Goal: Task Accomplishment & Management: Manage account settings

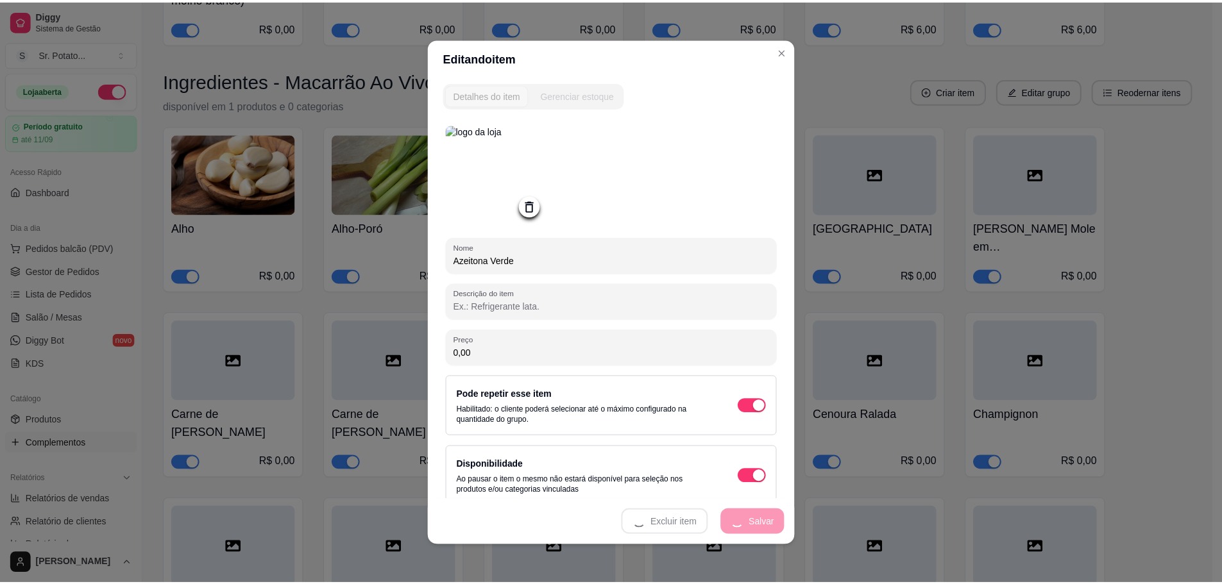
scroll to position [2822, 0]
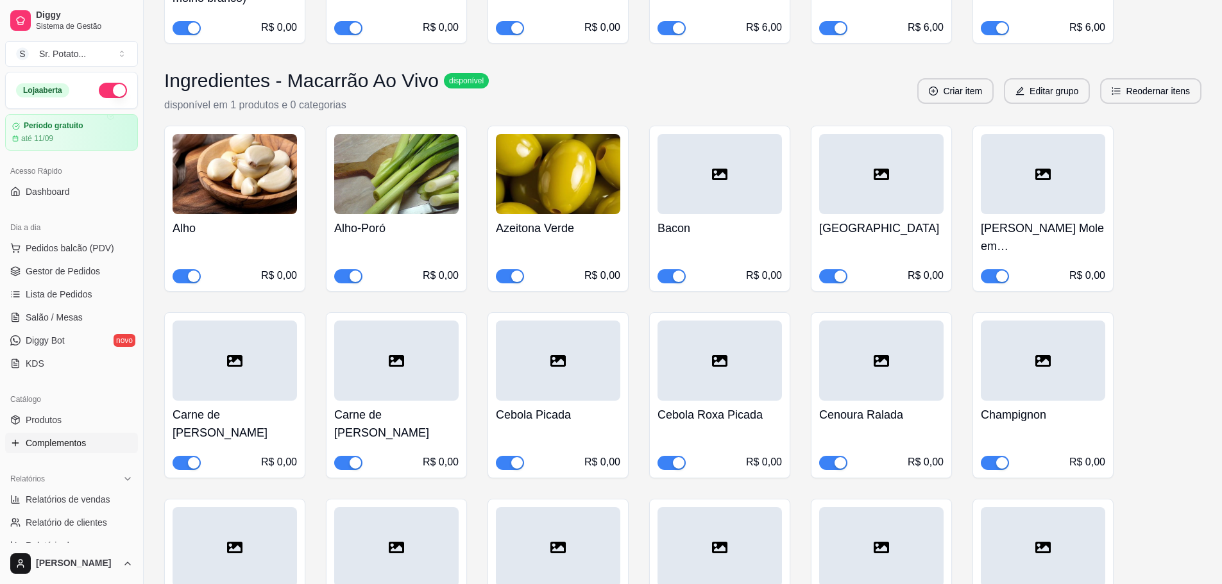
click at [766, 185] on div at bounding box center [719, 174] width 124 height 80
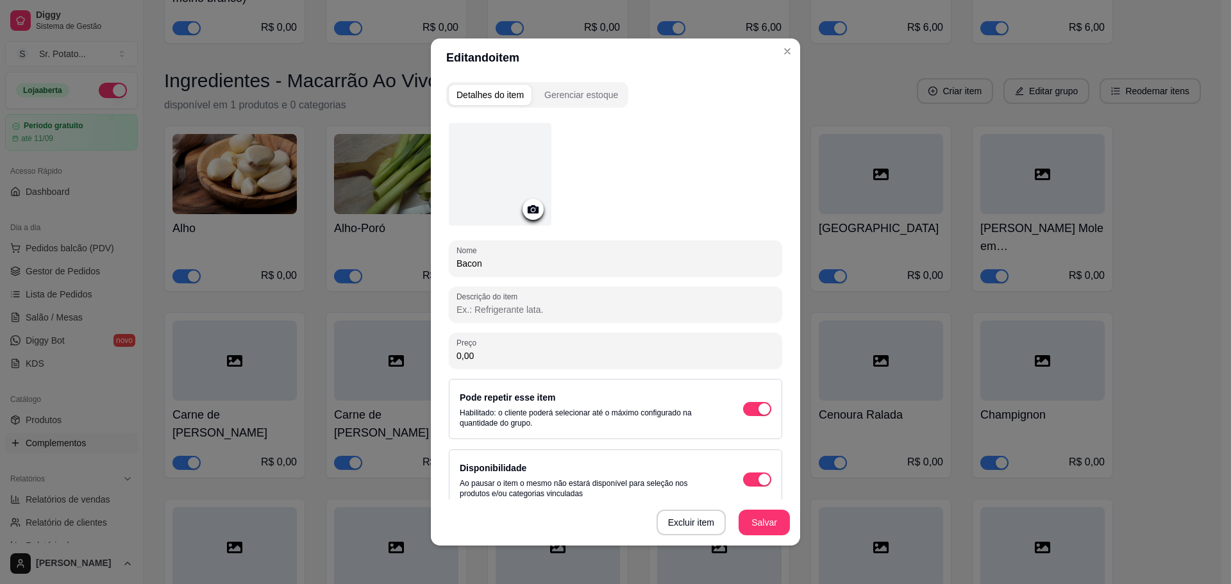
click at [528, 205] on icon at bounding box center [533, 209] width 11 height 8
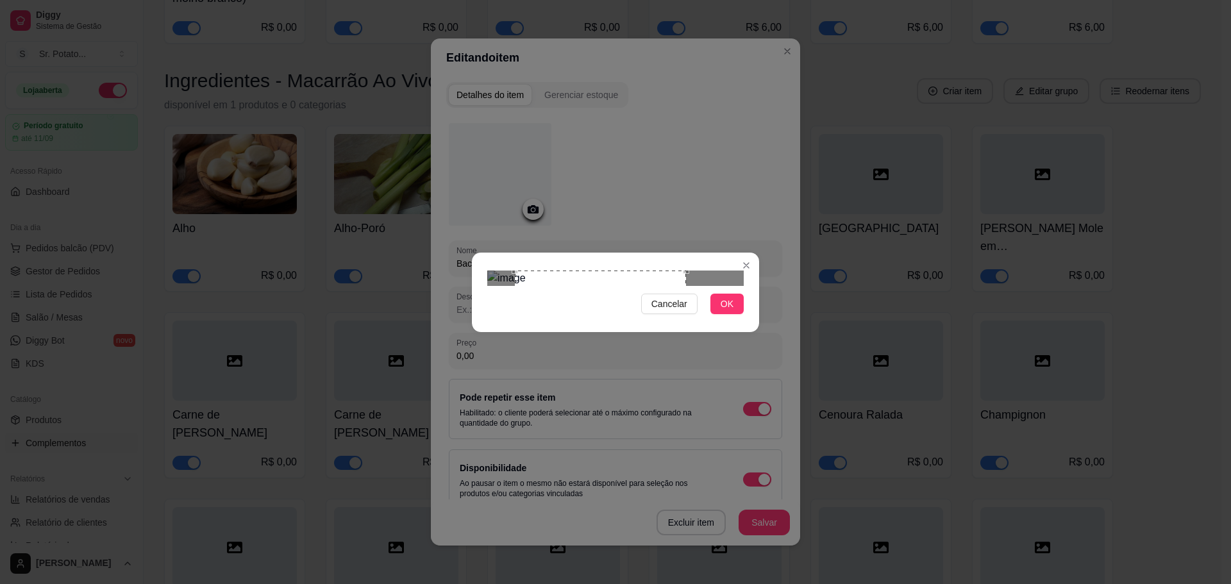
click at [587, 312] on div "Use the arrow keys to move the crop selection area" at bounding box center [600, 356] width 171 height 171
click at [720, 314] on button "OK" at bounding box center [727, 304] width 33 height 21
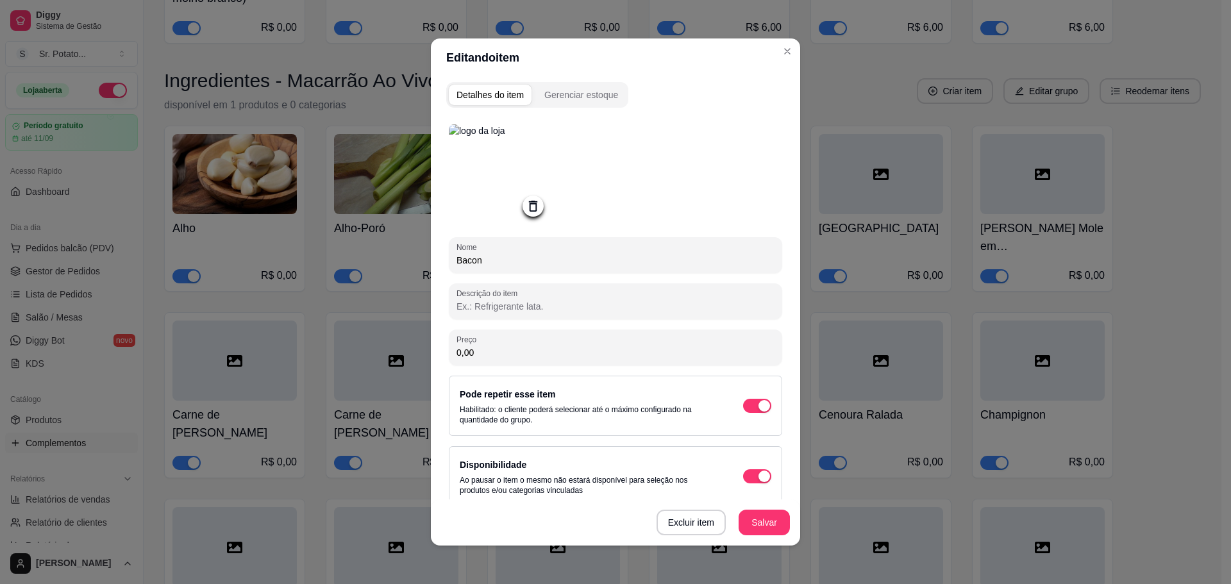
click at [750, 521] on button "Salvar" at bounding box center [764, 523] width 51 height 26
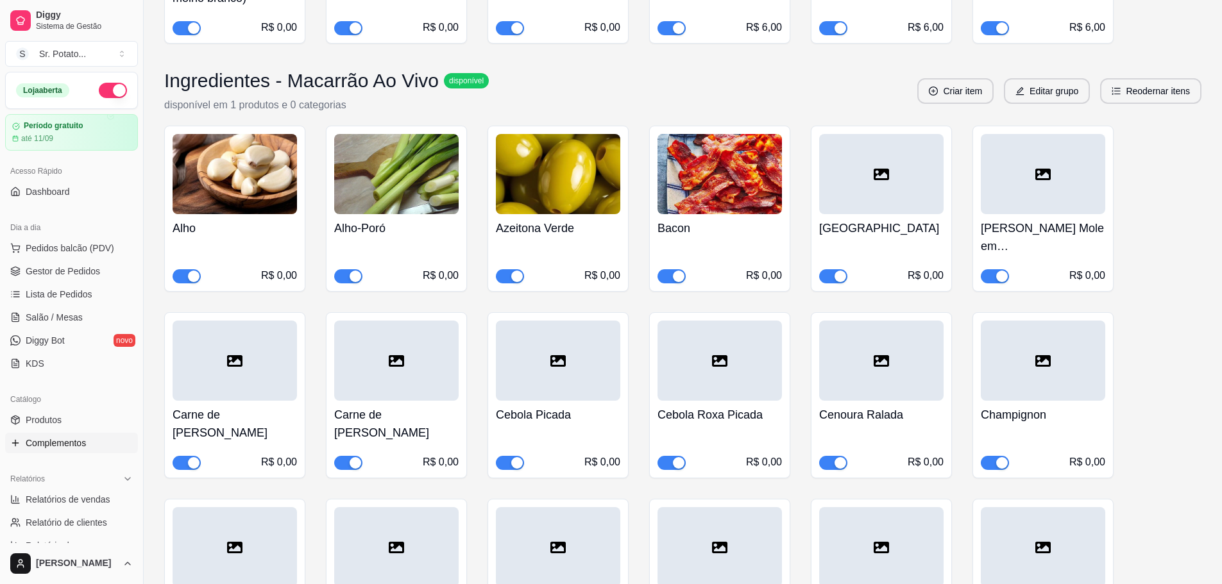
click at [872, 179] on div at bounding box center [881, 174] width 124 height 80
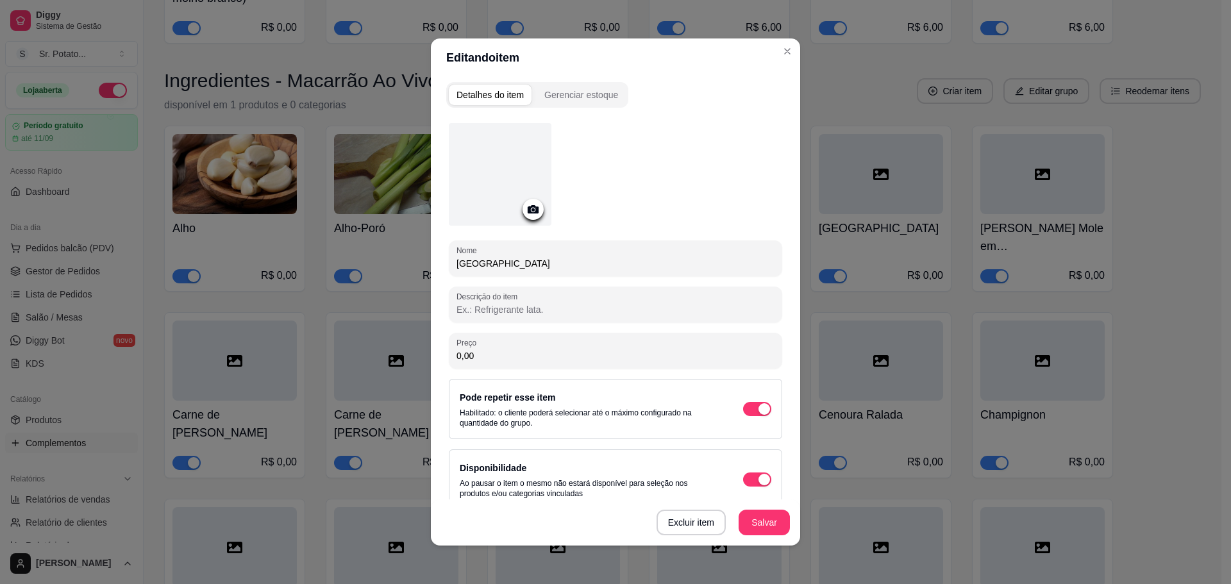
click at [493, 181] on div at bounding box center [500, 174] width 103 height 103
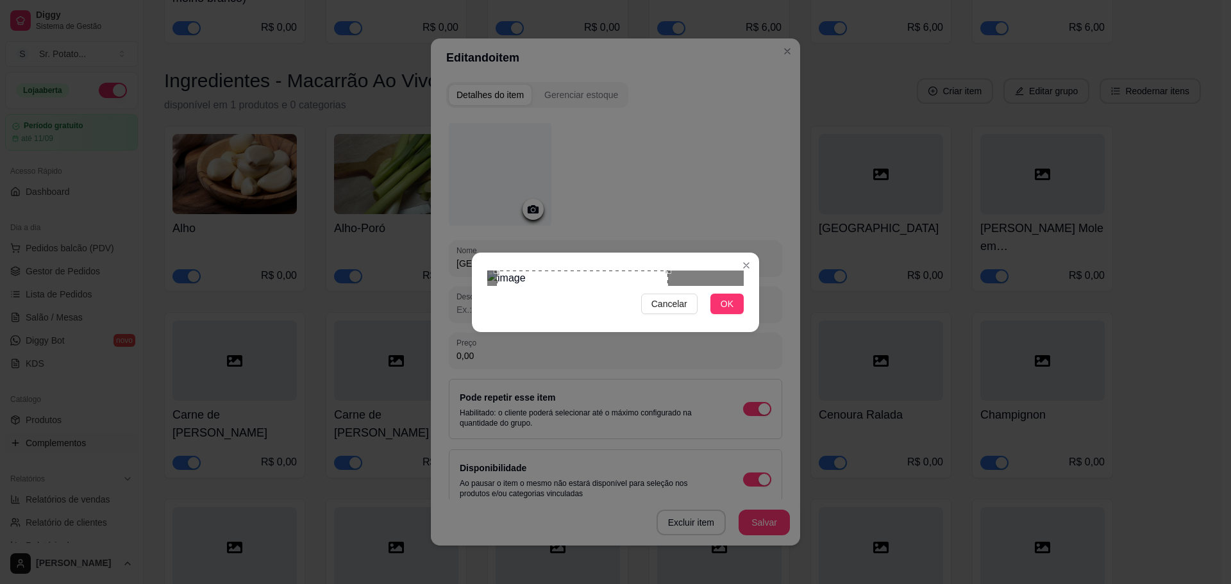
click at [578, 301] on div "Use the arrow keys to move the crop selection area" at bounding box center [582, 356] width 171 height 171
click at [729, 311] on span "OK" at bounding box center [727, 304] width 13 height 14
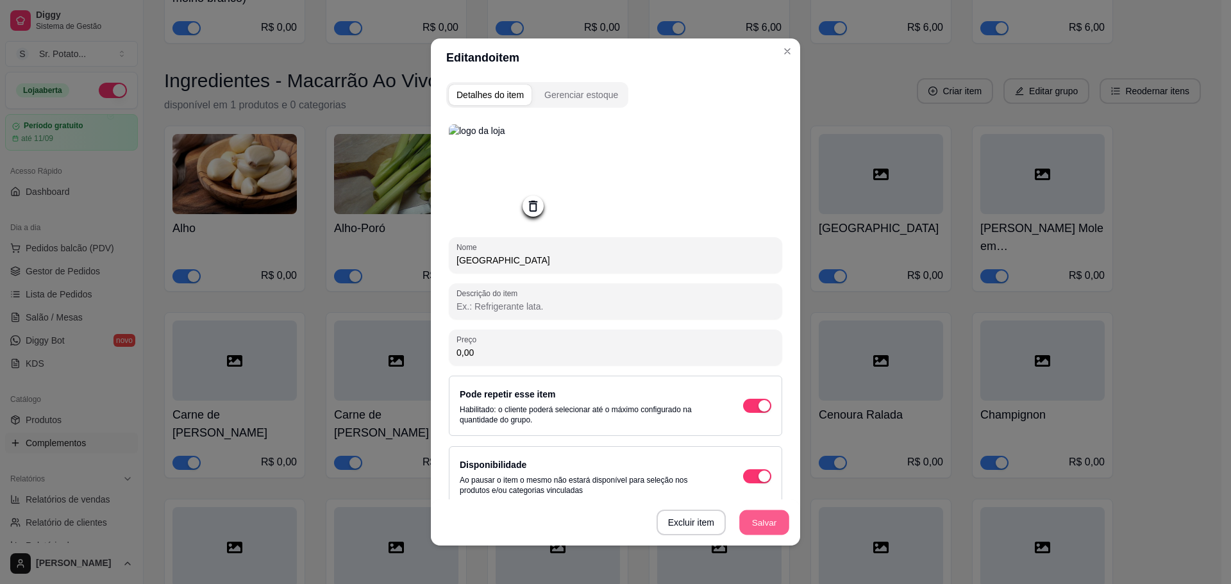
click at [774, 526] on button "Salvar" at bounding box center [764, 522] width 50 height 25
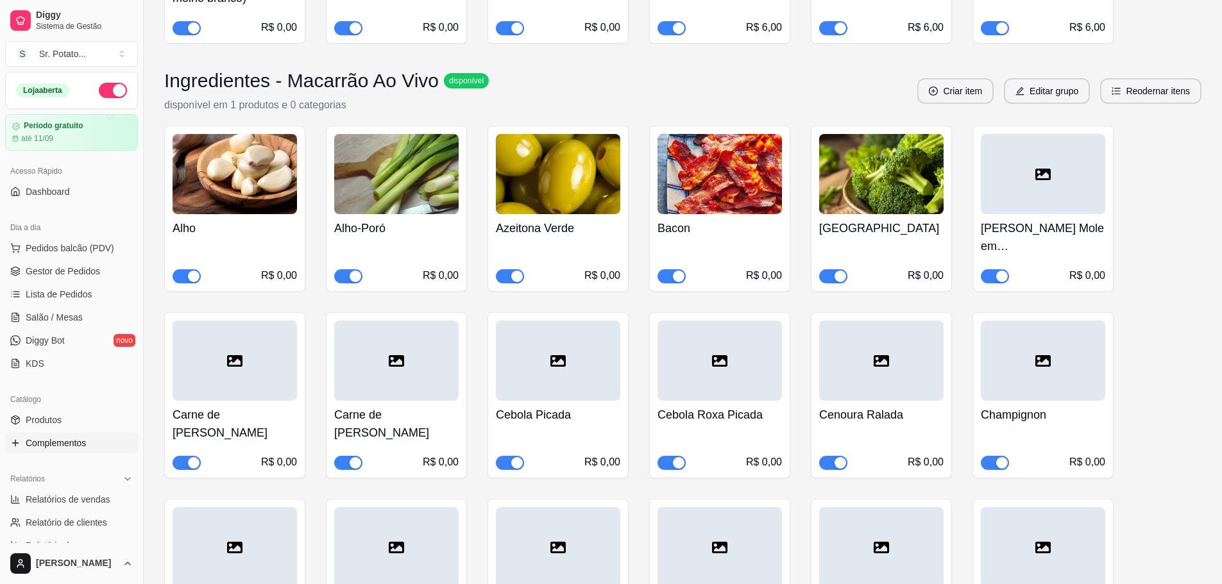
click at [1024, 185] on div at bounding box center [1043, 174] width 124 height 80
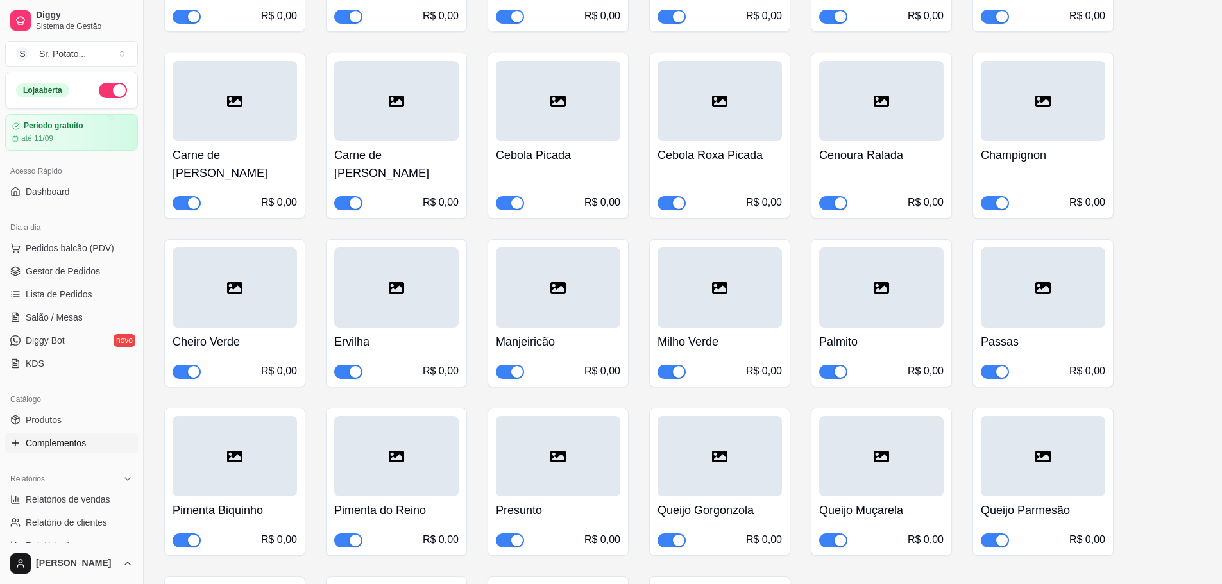
scroll to position [2788, 0]
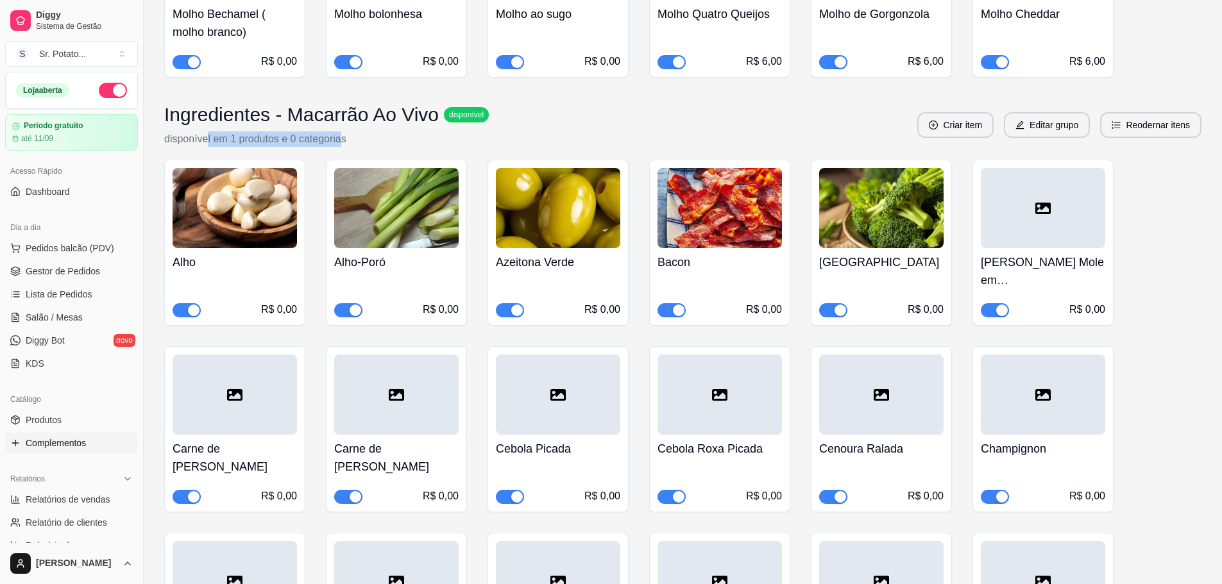
drag, startPoint x: 206, startPoint y: 130, endPoint x: 342, endPoint y: 128, distance: 135.3
click at [342, 131] on p "disponível em 1 produtos e 0 categorias" at bounding box center [326, 138] width 324 height 15
click at [380, 131] on p "disponível em 1 produtos e 0 categorias" at bounding box center [326, 138] width 324 height 15
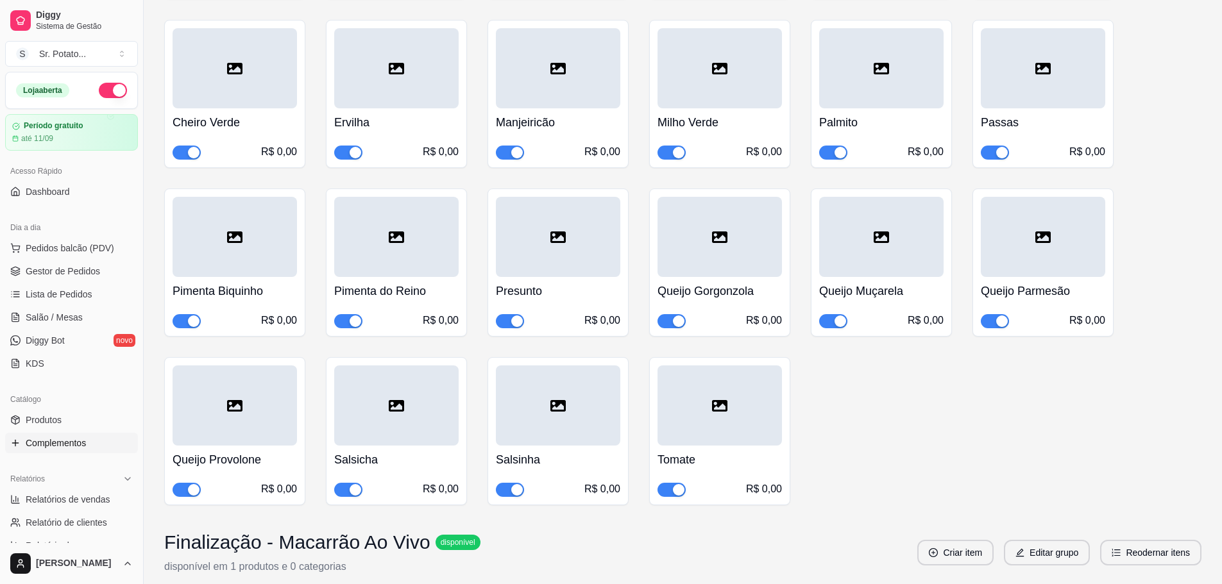
scroll to position [3685, 0]
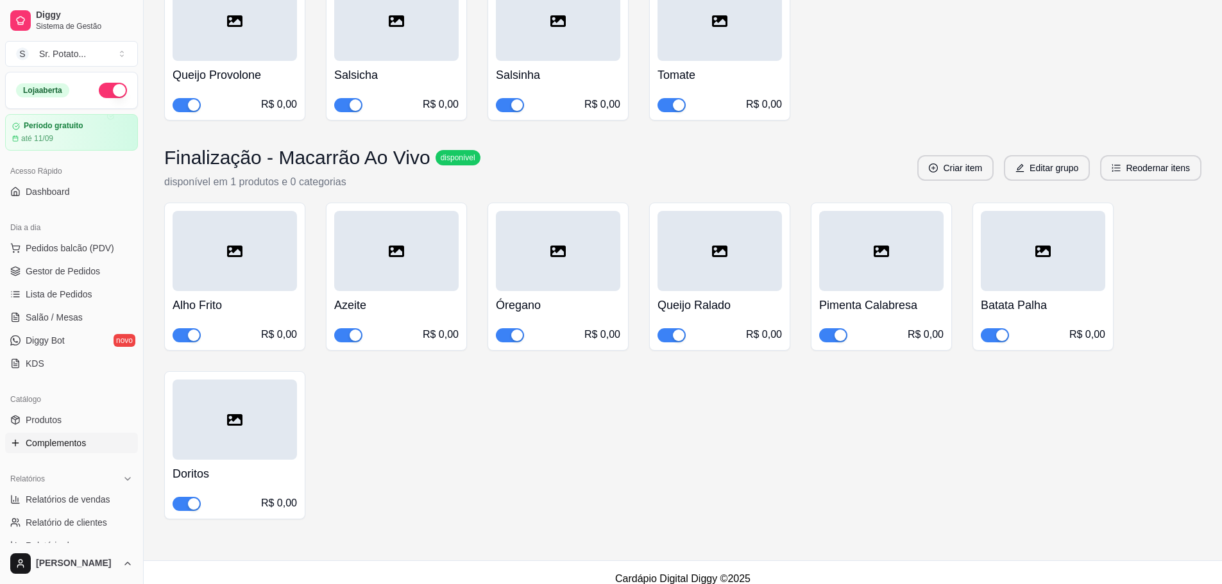
click at [232, 412] on icon at bounding box center [234, 419] width 15 height 15
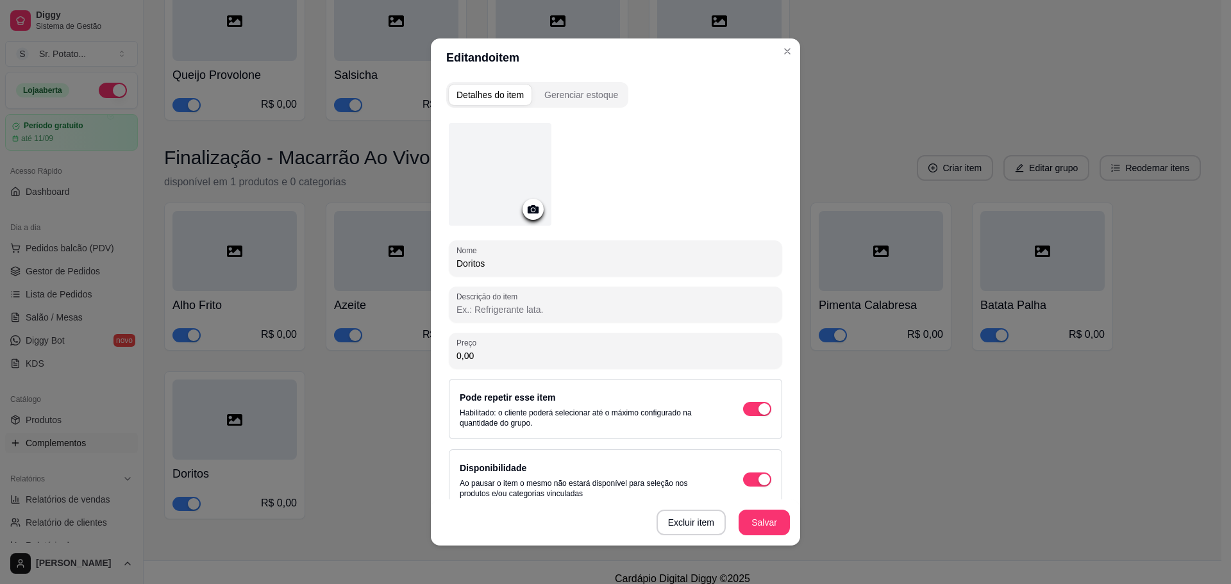
click at [526, 211] on icon at bounding box center [533, 209] width 15 height 15
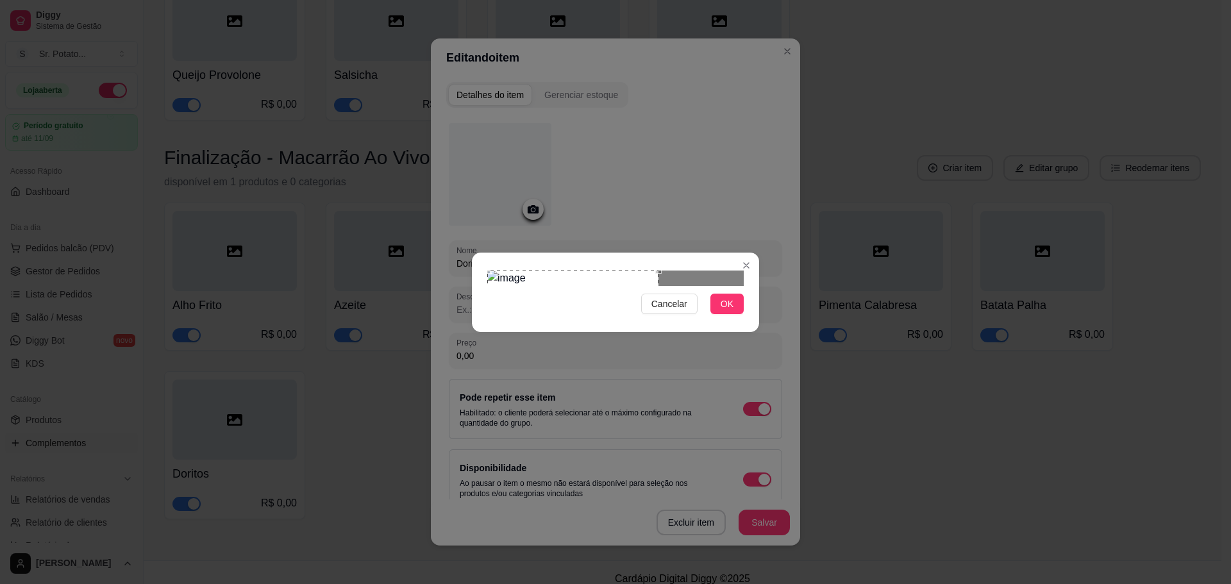
click at [603, 315] on div "Use the arrow keys to move the crop selection area" at bounding box center [572, 356] width 171 height 171
click at [728, 311] on span "OK" at bounding box center [727, 304] width 13 height 14
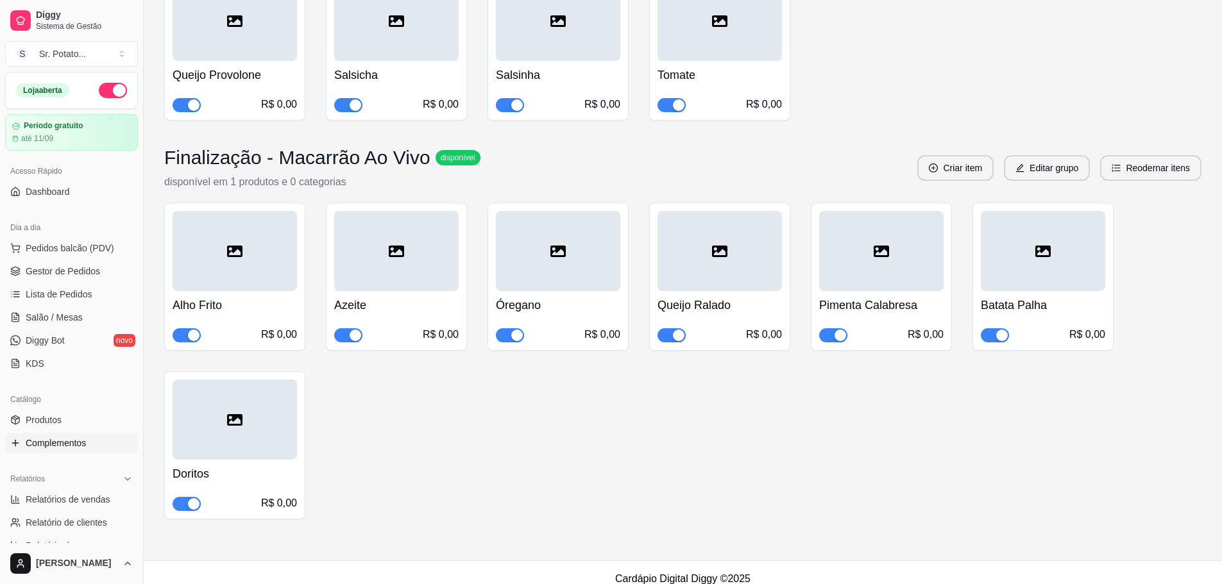
click at [988, 251] on div at bounding box center [1043, 251] width 124 height 80
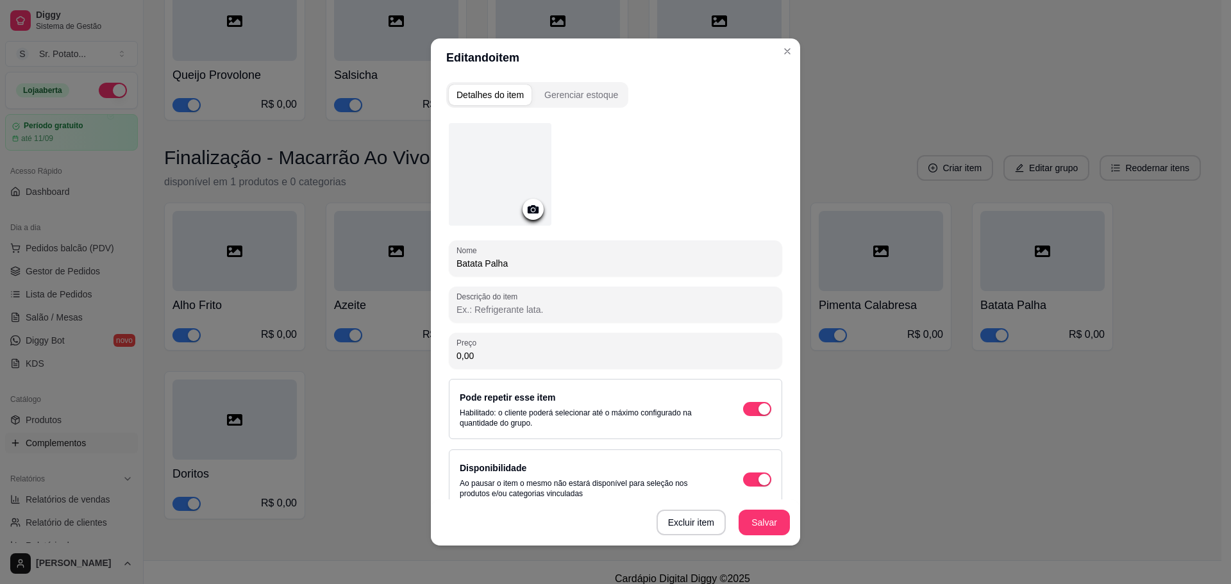
click at [508, 188] on div at bounding box center [500, 174] width 103 height 103
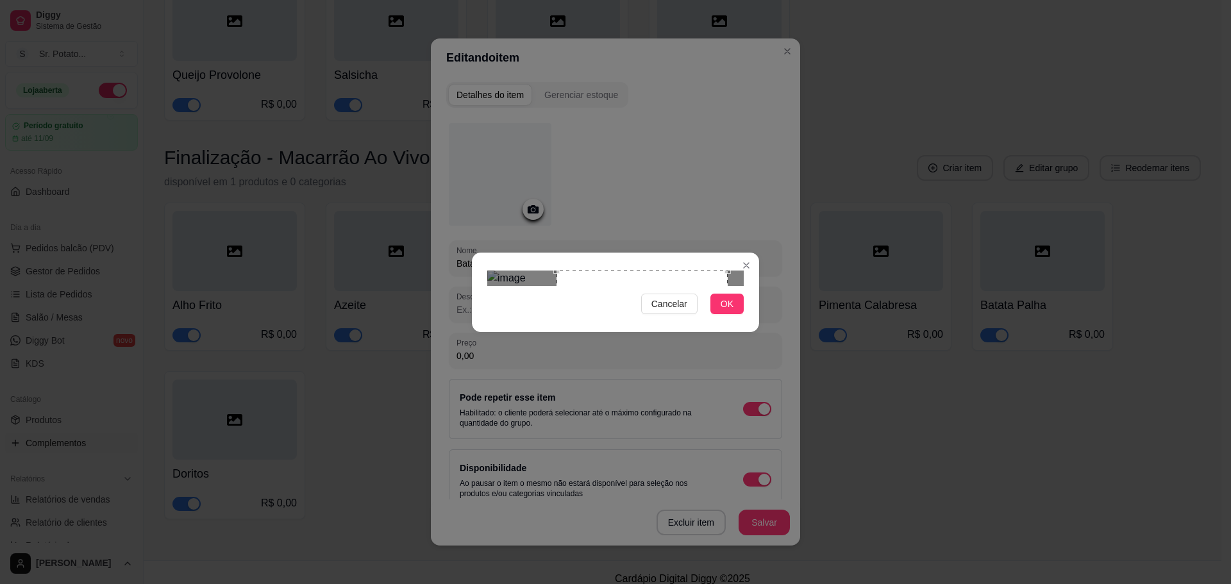
click at [714, 310] on div "Use the arrow keys to move the crop selection area" at bounding box center [642, 356] width 171 height 171
click at [726, 314] on button "OK" at bounding box center [727, 304] width 33 height 21
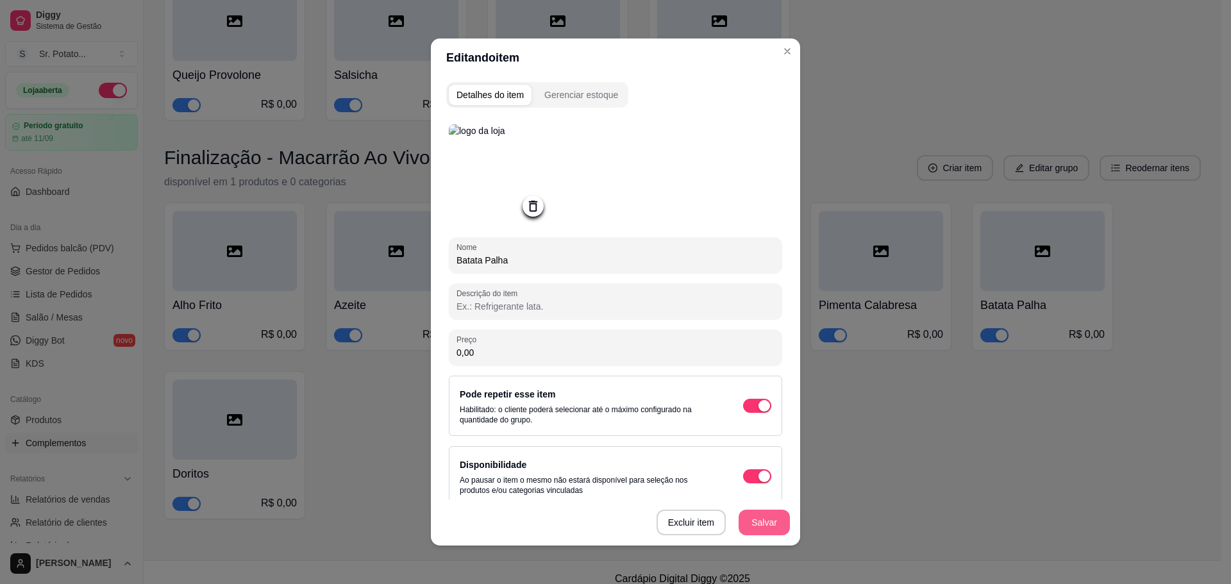
click at [759, 528] on button "Salvar" at bounding box center [764, 523] width 51 height 26
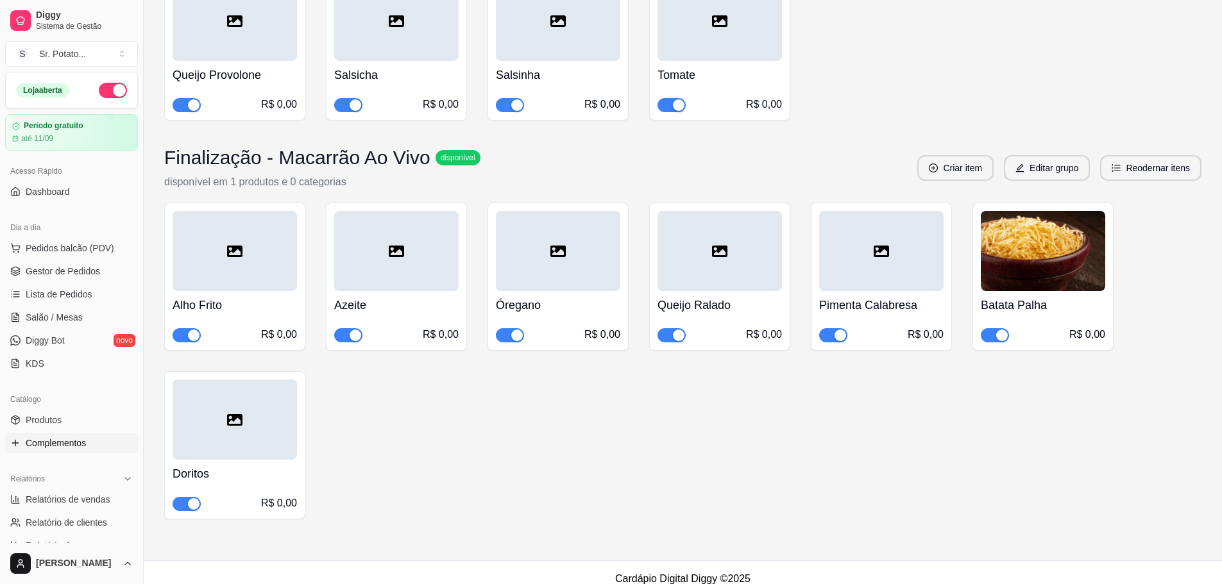
click at [270, 393] on div at bounding box center [235, 420] width 124 height 80
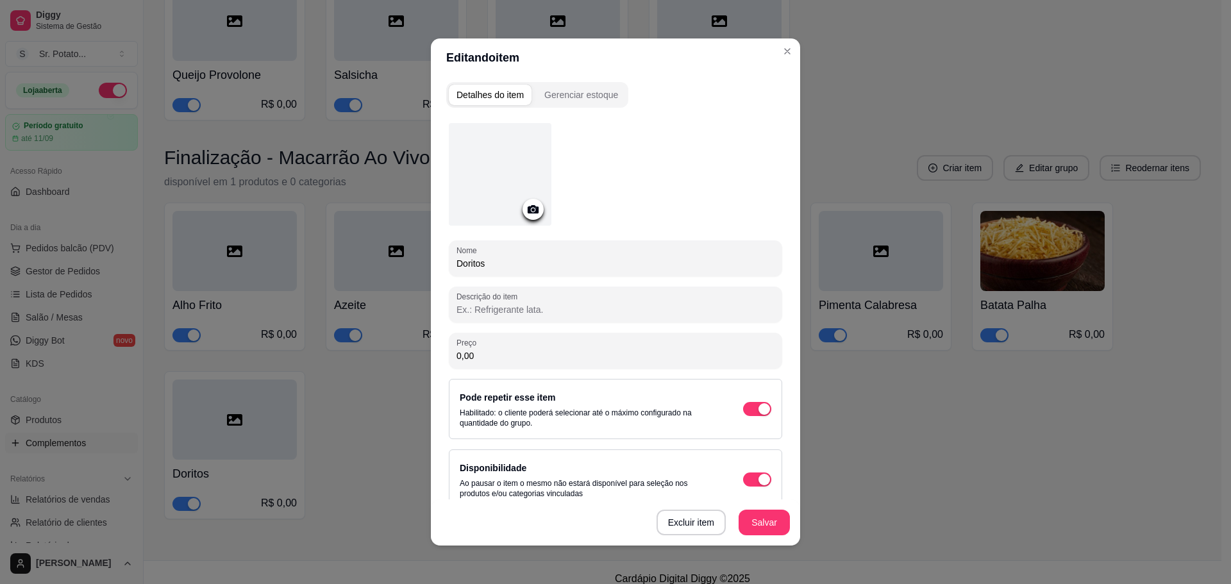
click at [509, 176] on div at bounding box center [500, 174] width 103 height 103
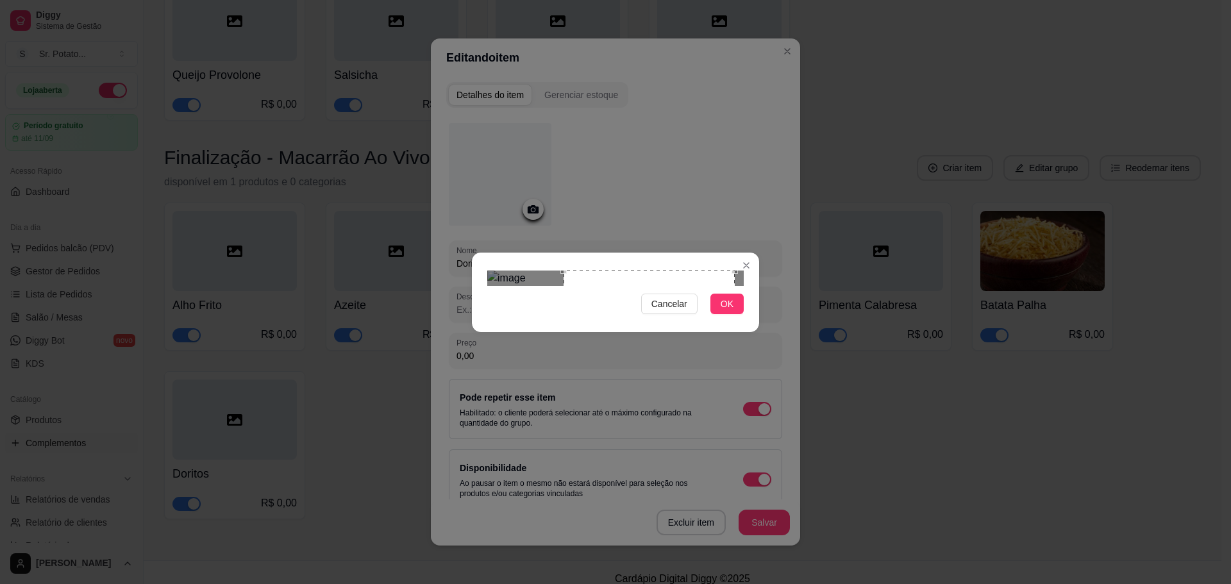
click at [686, 271] on div "Use the arrow keys to move the crop selection area" at bounding box center [649, 356] width 171 height 171
click at [729, 311] on span "OK" at bounding box center [727, 304] width 13 height 14
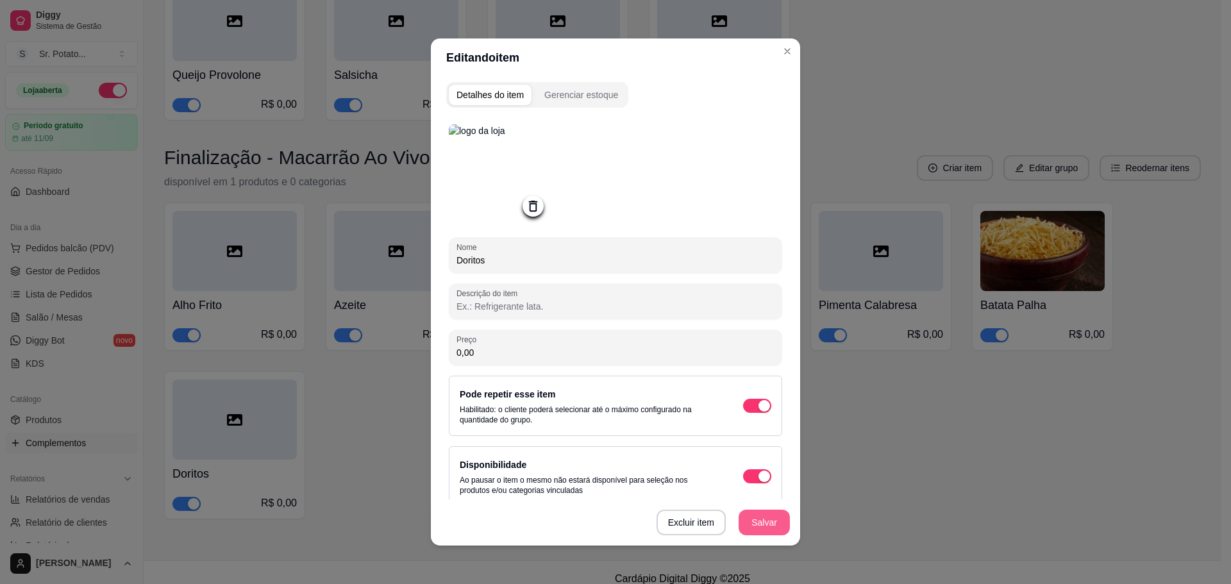
click at [771, 520] on button "Salvar" at bounding box center [764, 523] width 51 height 26
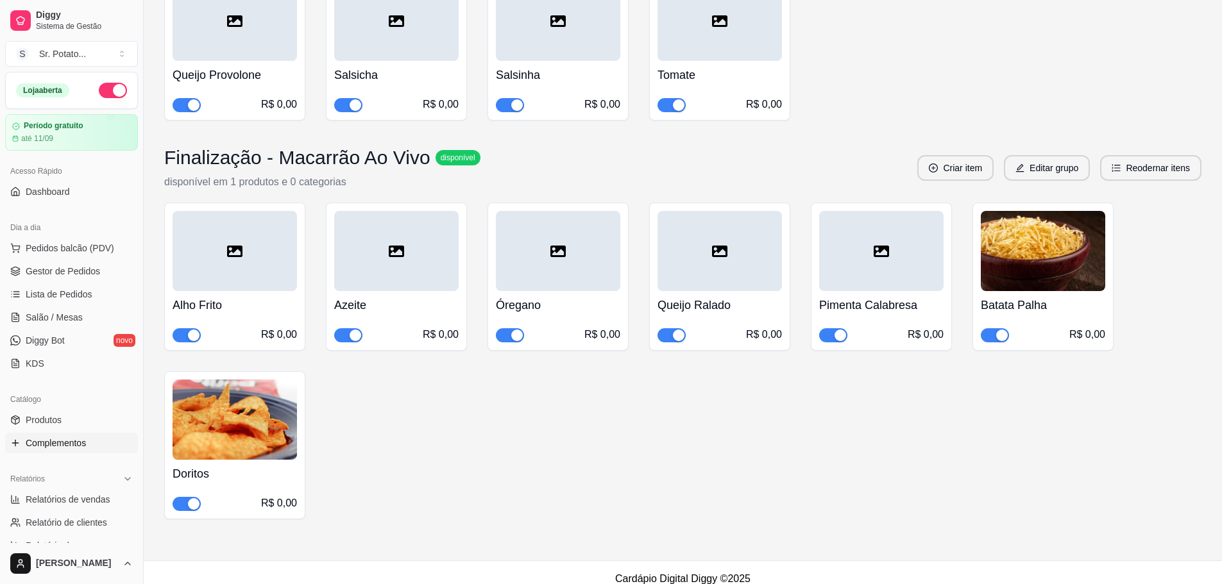
click at [886, 246] on icon at bounding box center [880, 252] width 15 height 12
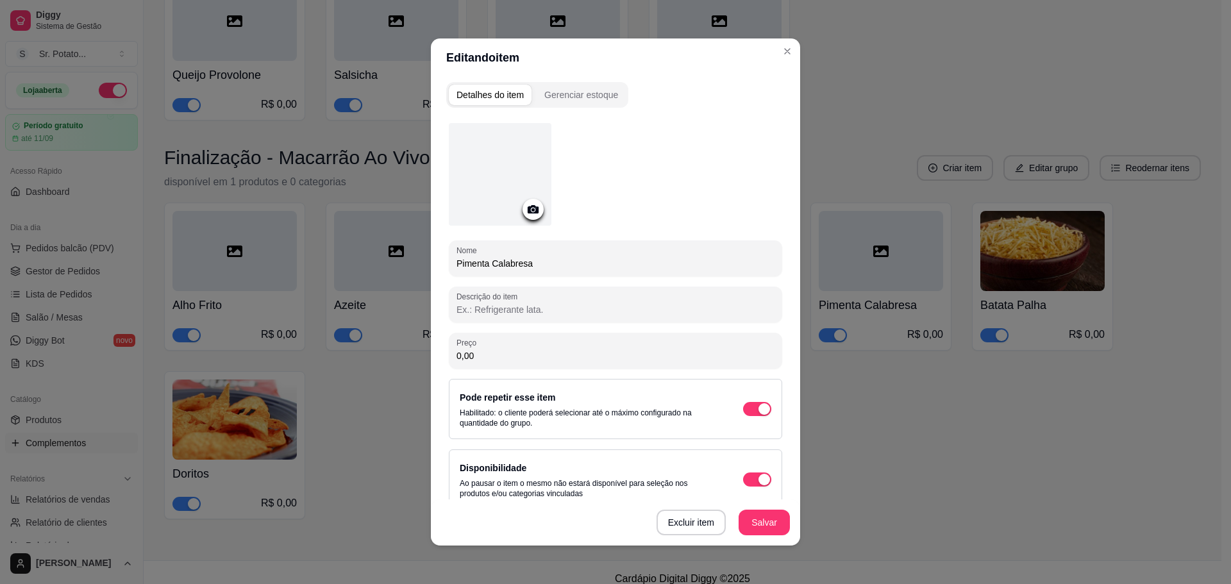
click at [500, 170] on div at bounding box center [500, 174] width 103 height 103
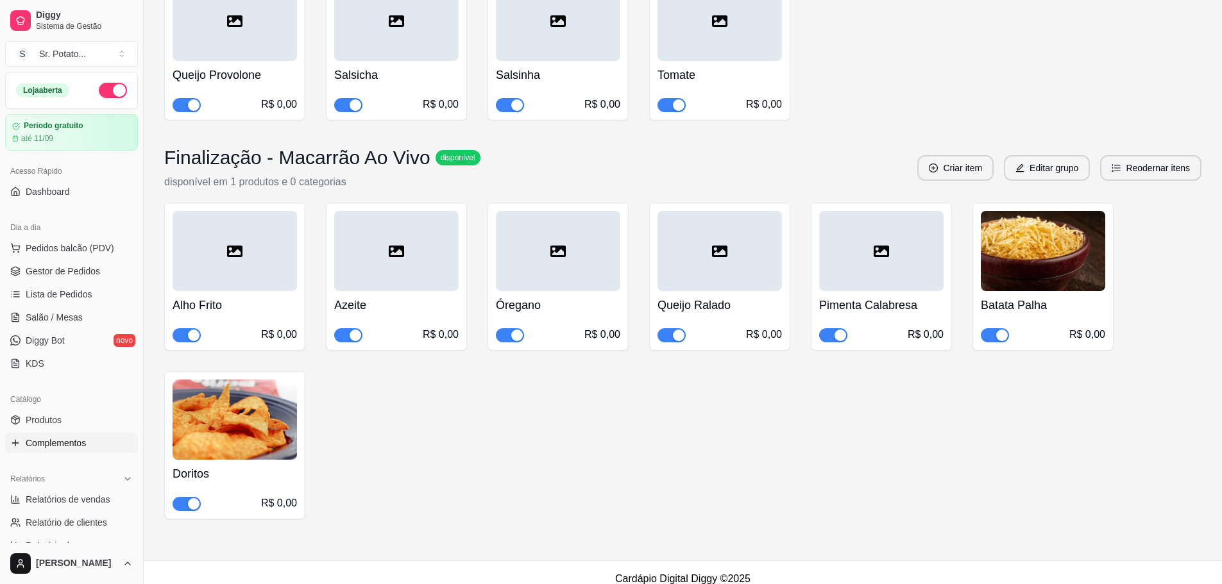
click at [712, 248] on div at bounding box center [719, 251] width 124 height 80
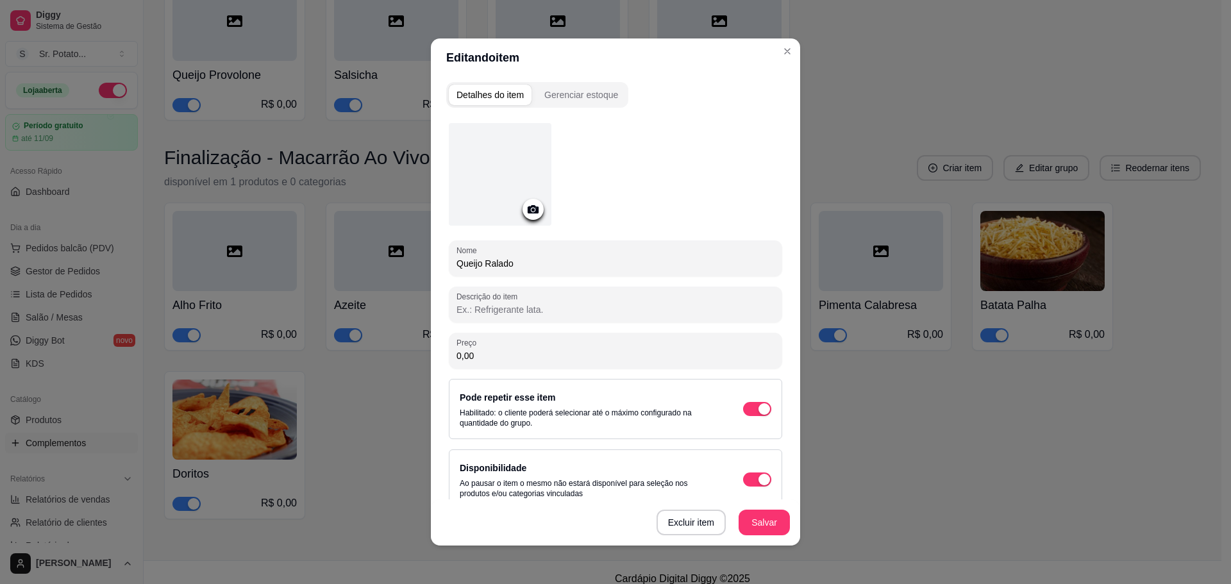
click at [497, 169] on div at bounding box center [500, 174] width 103 height 103
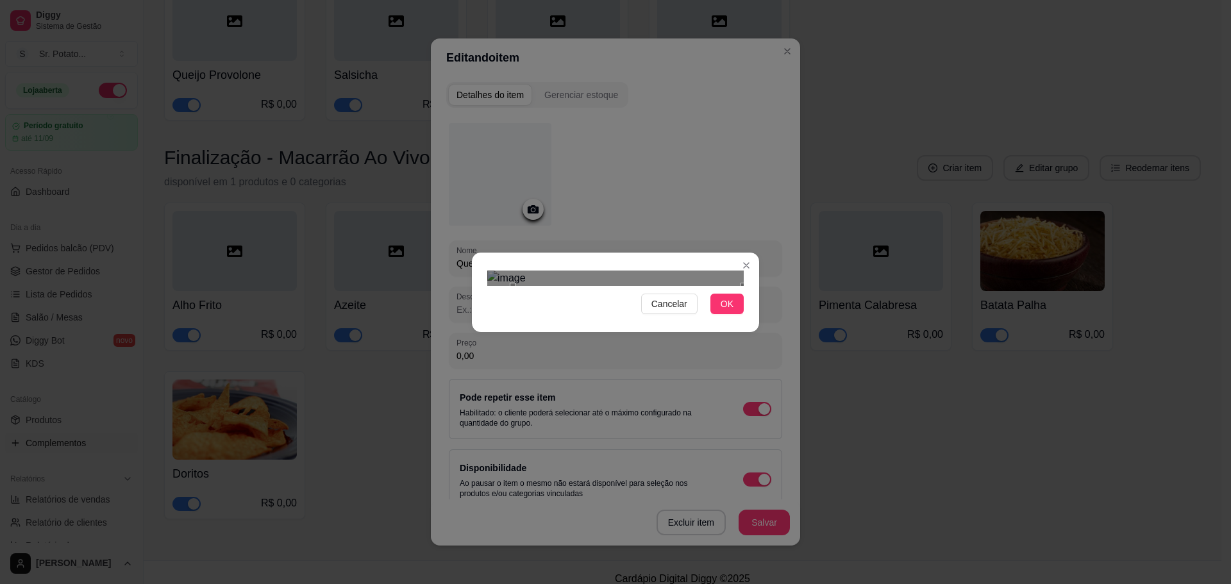
click at [642, 286] on div "Use the arrow keys to move the crop selection area" at bounding box center [628, 401] width 231 height 231
click at [456, 134] on div "Cancelar OK" at bounding box center [615, 292] width 1231 height 584
click at [587, 281] on div "Use the arrow keys to move the crop selection area" at bounding box center [616, 404] width 246 height 246
click at [723, 311] on span "OK" at bounding box center [727, 304] width 13 height 14
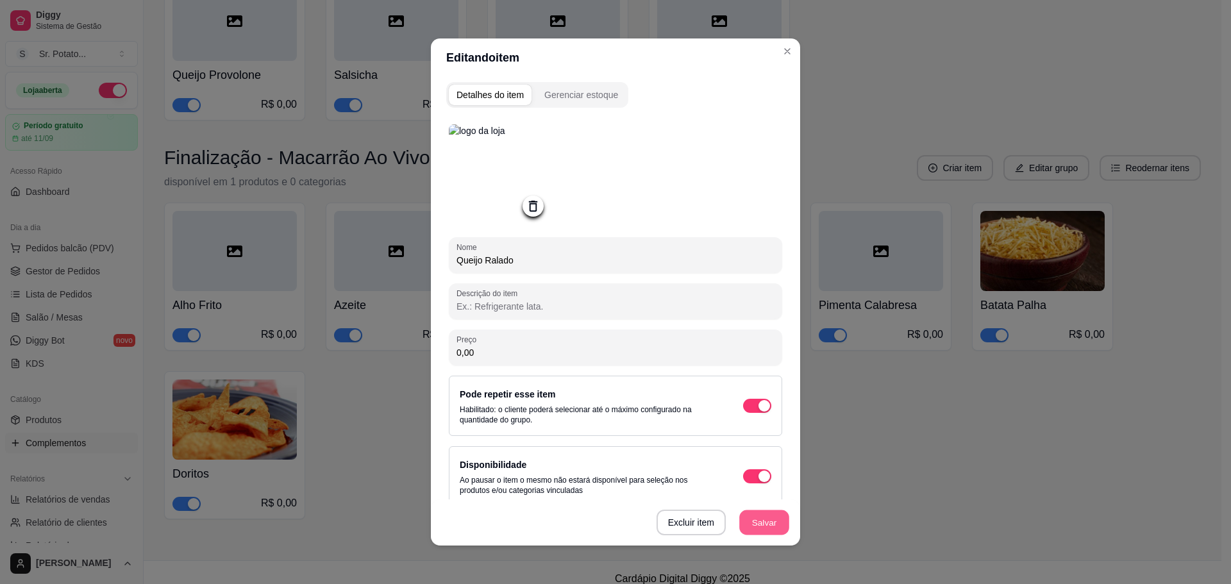
click at [763, 526] on button "Salvar" at bounding box center [764, 522] width 50 height 25
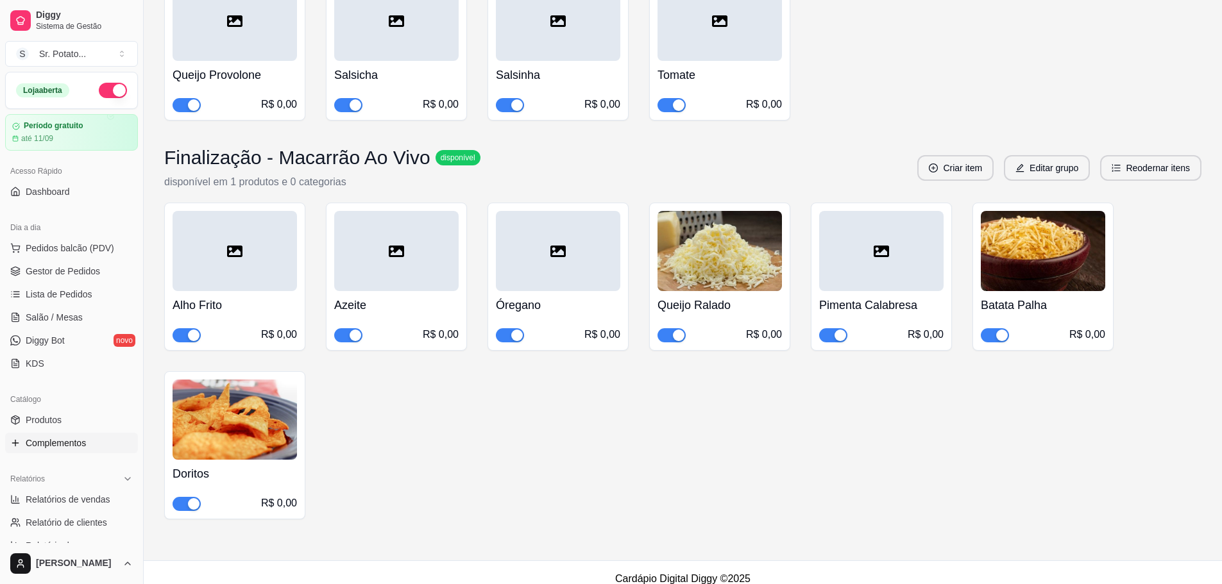
click at [548, 240] on div at bounding box center [558, 251] width 124 height 80
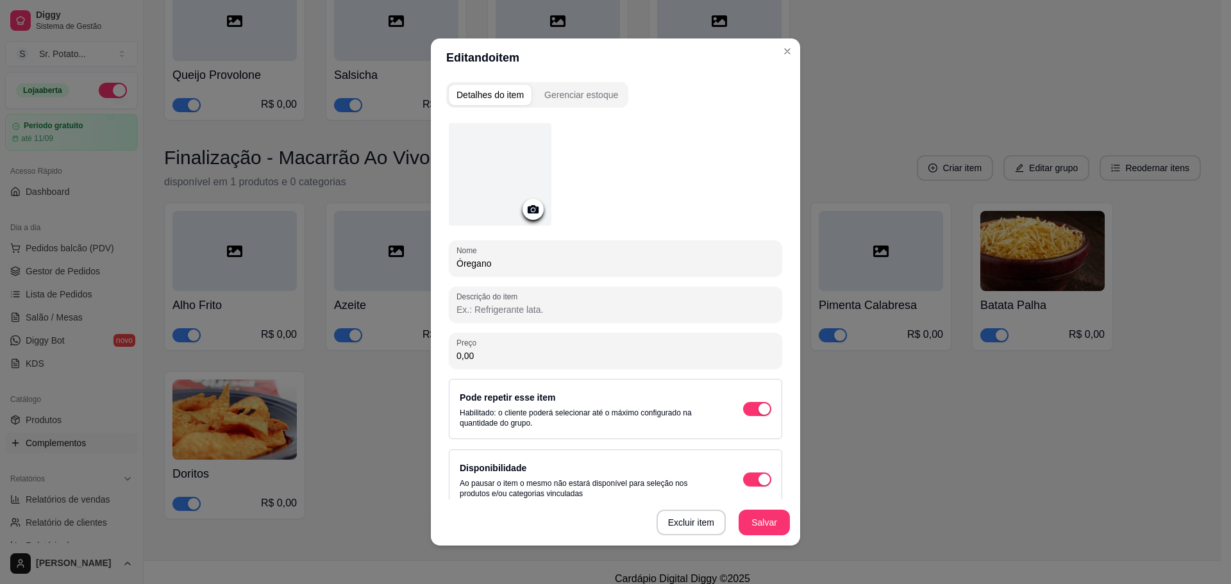
click at [479, 184] on div at bounding box center [500, 174] width 103 height 103
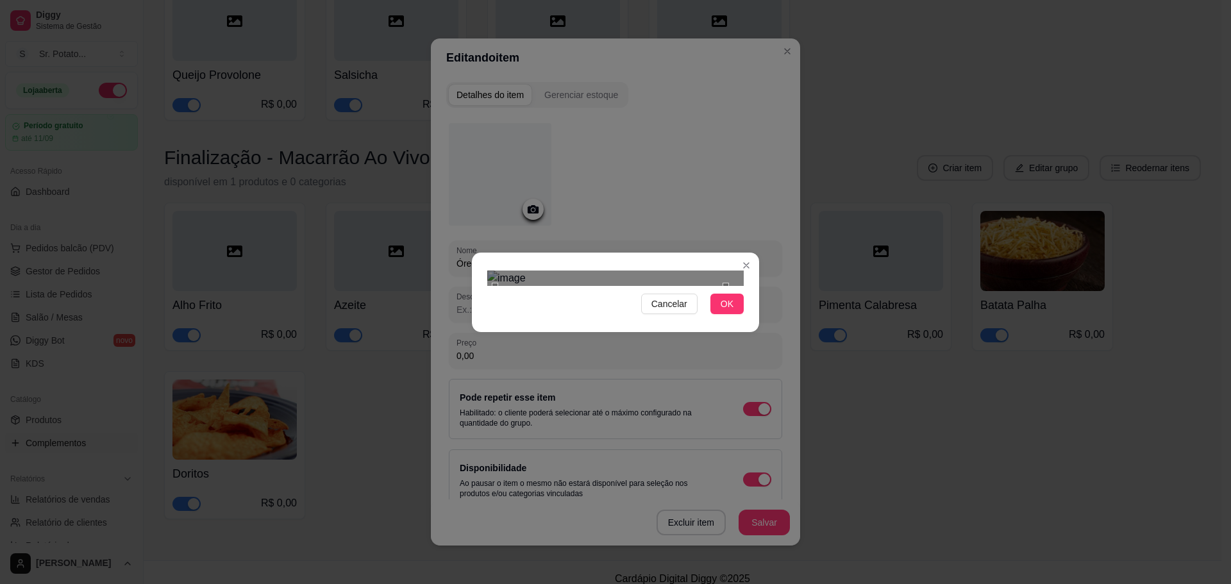
click at [609, 286] on div "Use the arrow keys to move the crop selection area" at bounding box center [610, 401] width 231 height 231
click at [498, 271] on div at bounding box center [615, 278] width 257 height 15
click at [489, 271] on img at bounding box center [615, 278] width 257 height 15
click at [833, 509] on div "Cancelar OK" at bounding box center [615, 292] width 1231 height 584
click at [735, 314] on button "OK" at bounding box center [727, 304] width 33 height 21
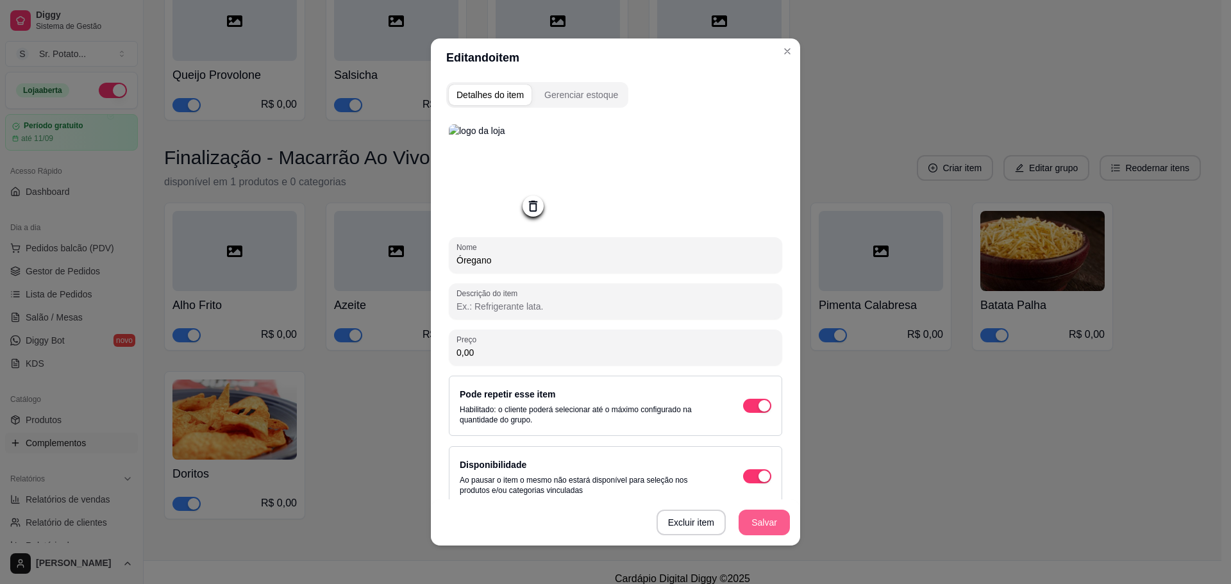
click at [764, 524] on button "Salvar" at bounding box center [764, 523] width 51 height 26
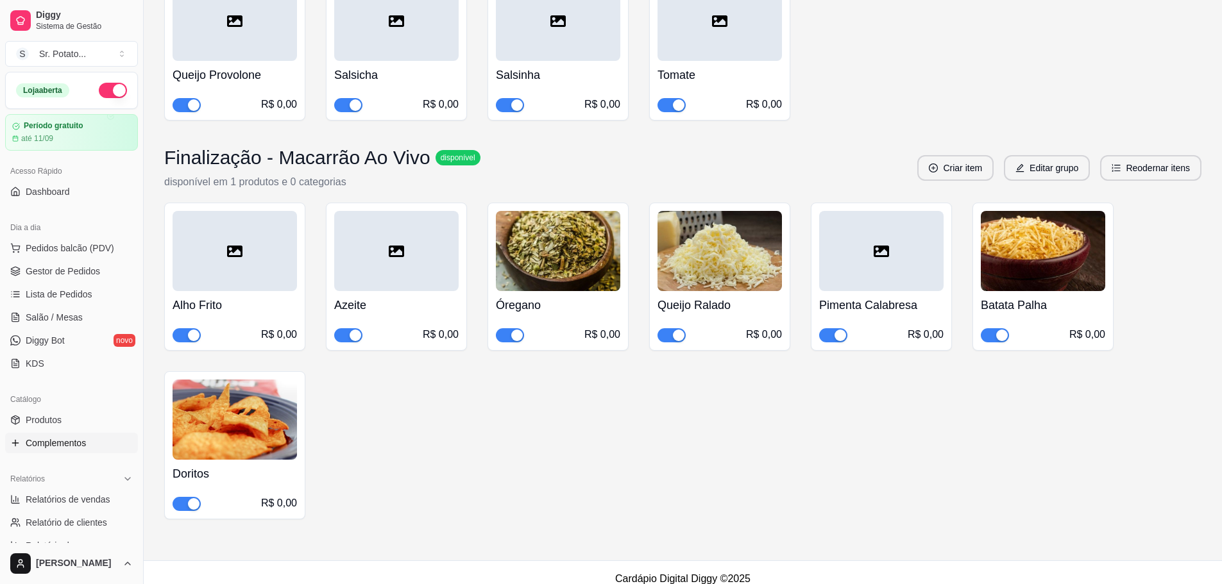
click at [356, 230] on div at bounding box center [396, 251] width 124 height 80
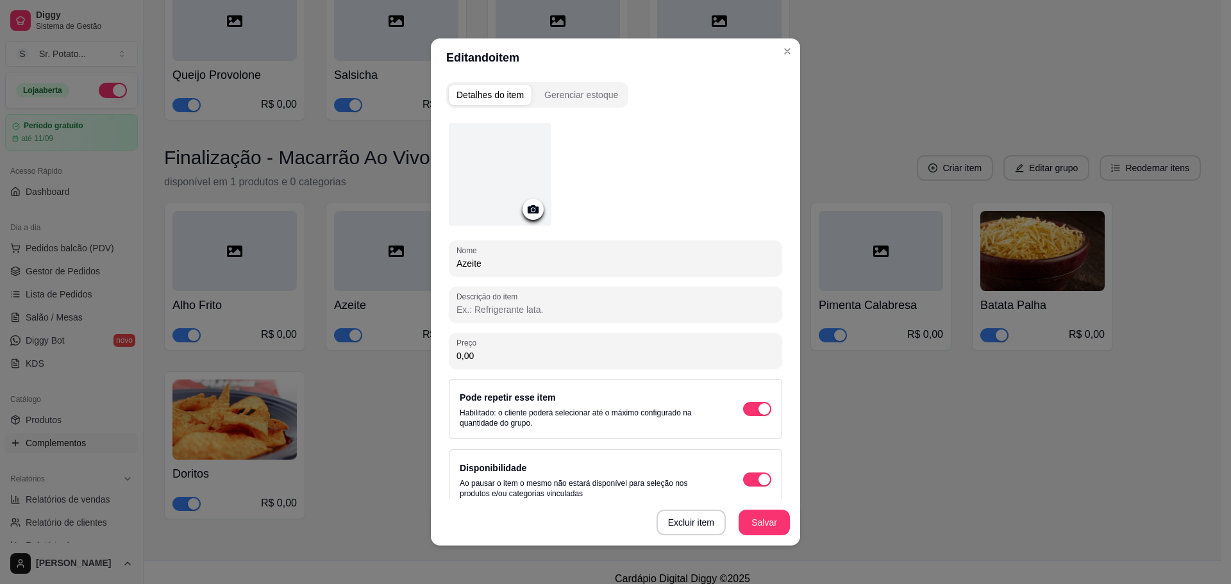
click at [537, 187] on div at bounding box center [500, 174] width 103 height 103
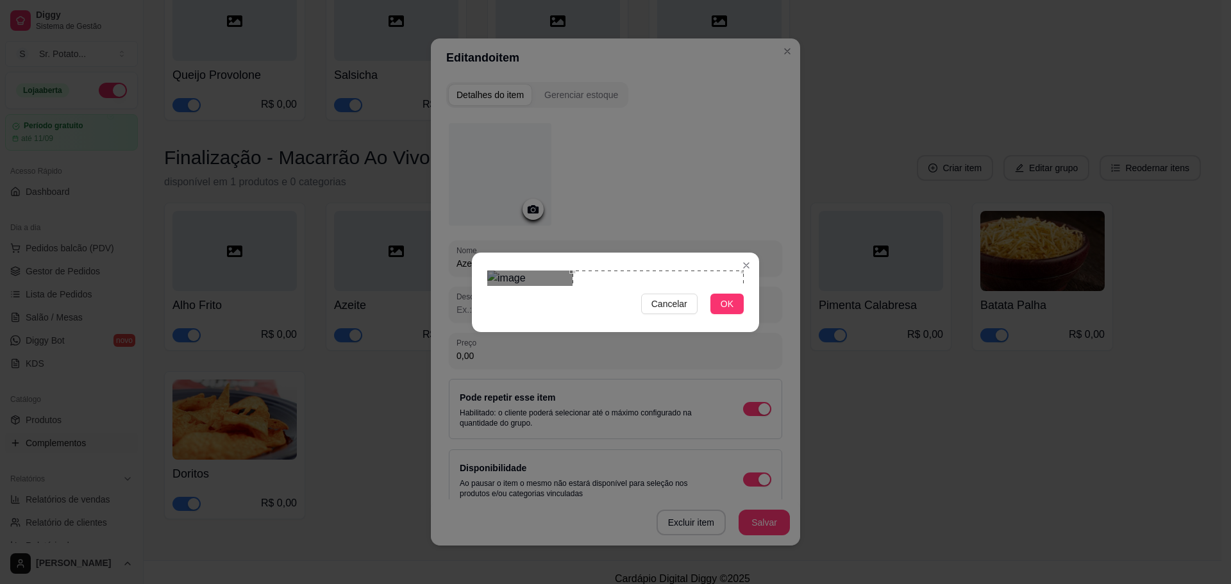
click at [621, 271] on div "Use the arrow keys to move the crop selection area" at bounding box center [658, 356] width 171 height 171
click at [729, 311] on span "OK" at bounding box center [727, 304] width 13 height 14
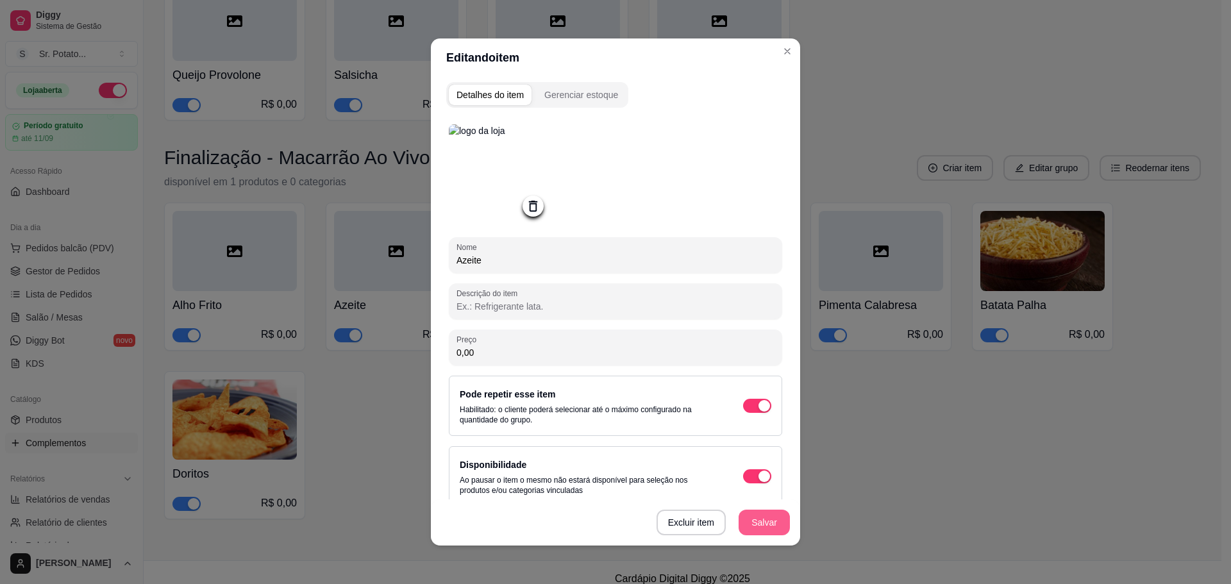
click at [762, 533] on button "Salvar" at bounding box center [764, 523] width 51 height 26
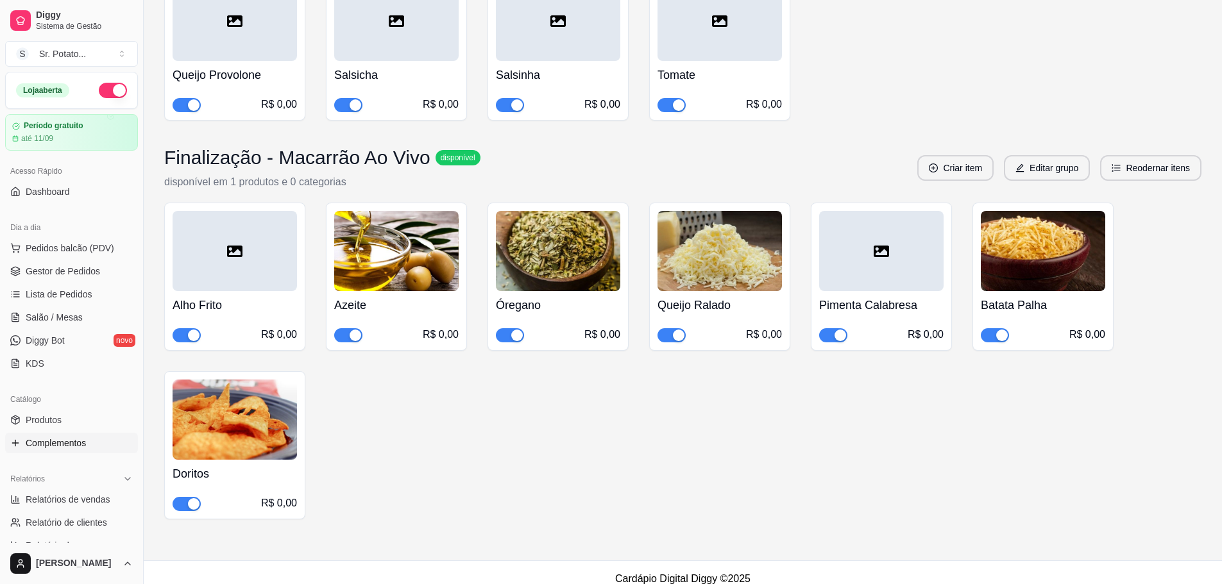
click at [226, 239] on div at bounding box center [235, 251] width 124 height 80
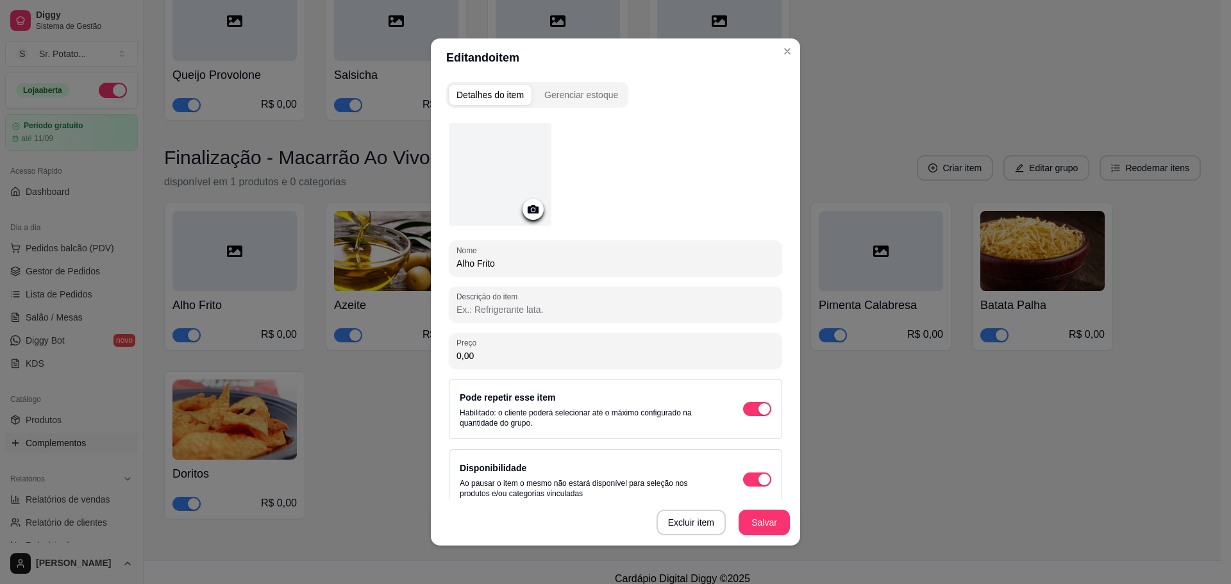
click at [510, 190] on div at bounding box center [500, 174] width 103 height 103
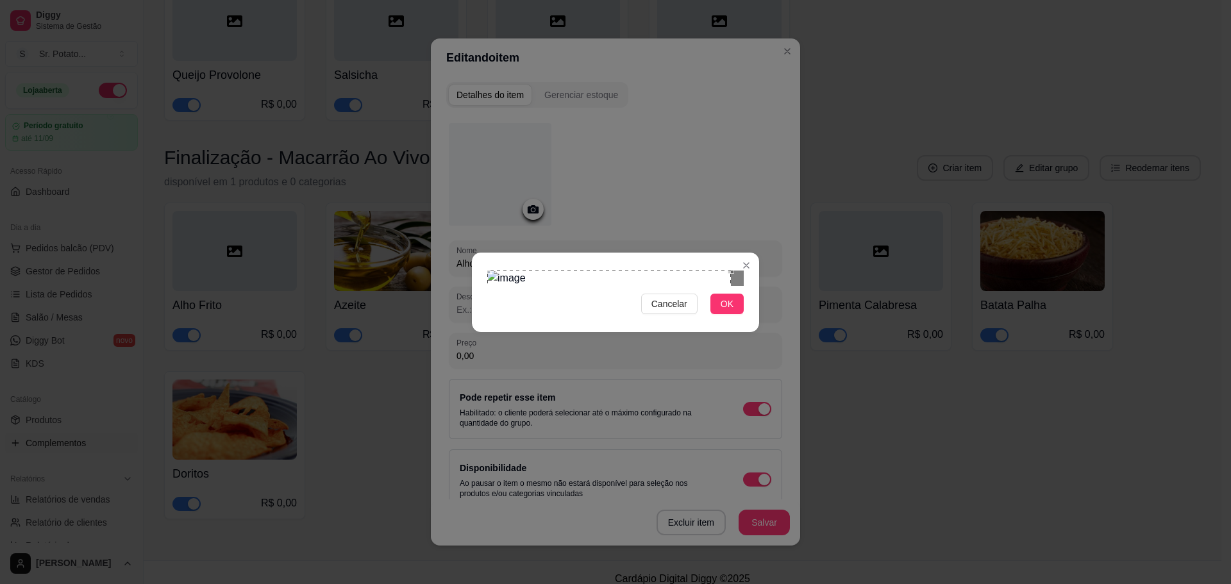
click at [455, 122] on div "Cancelar OK" at bounding box center [615, 292] width 1231 height 584
click at [754, 319] on div "Cancelar OK" at bounding box center [615, 292] width 287 height 54
click at [733, 311] on span "OK" at bounding box center [727, 304] width 13 height 14
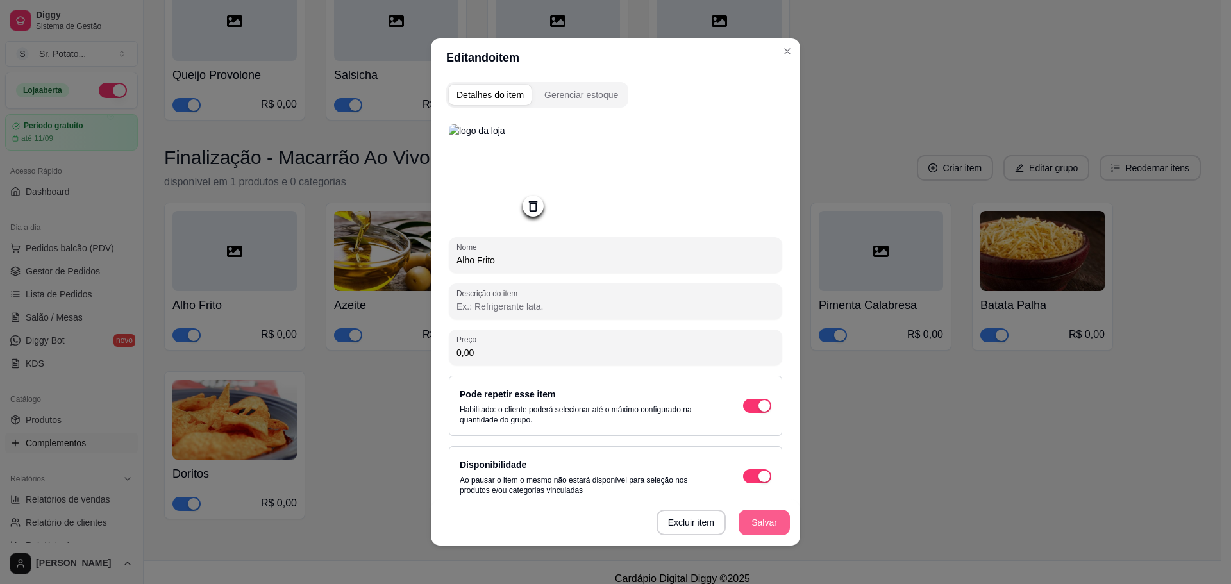
click at [773, 526] on button "Salvar" at bounding box center [764, 523] width 51 height 26
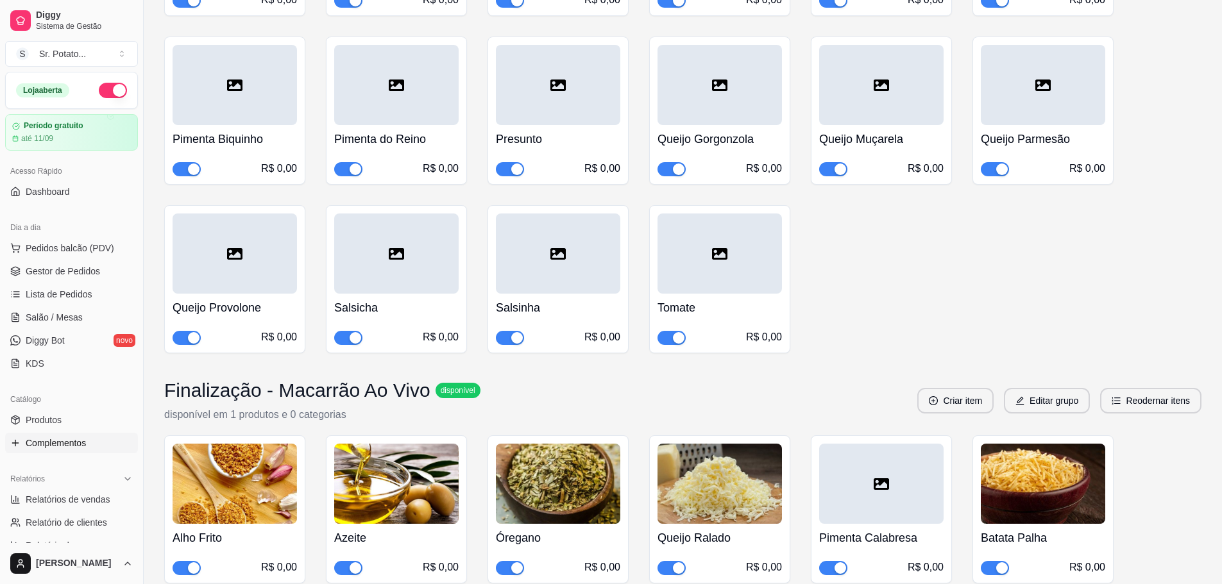
scroll to position [3429, 0]
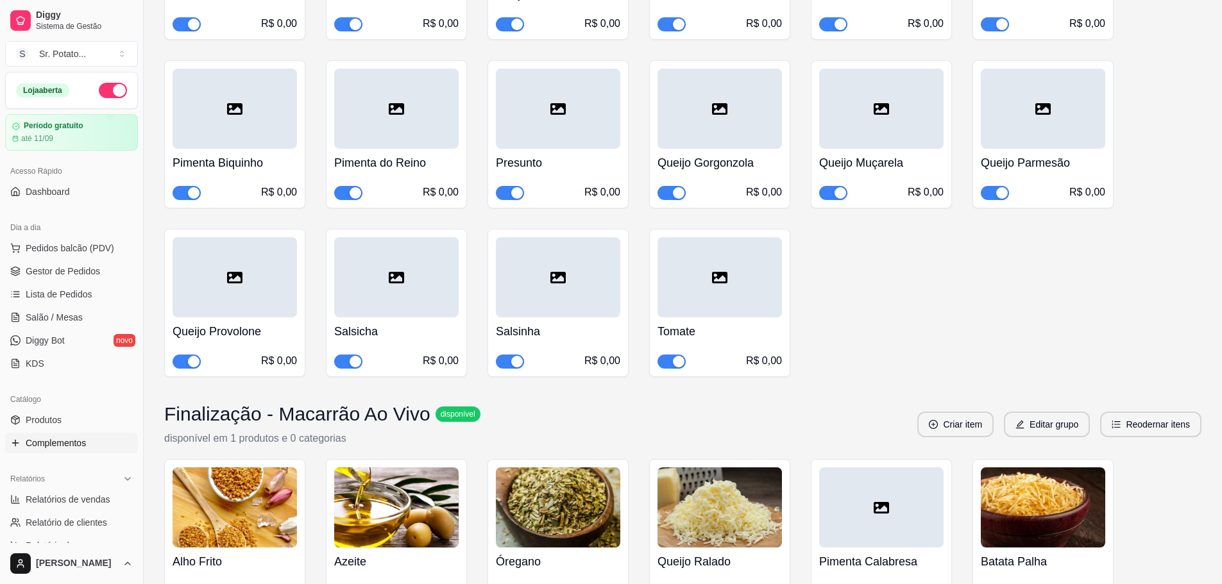
click at [712, 249] on div at bounding box center [719, 277] width 124 height 80
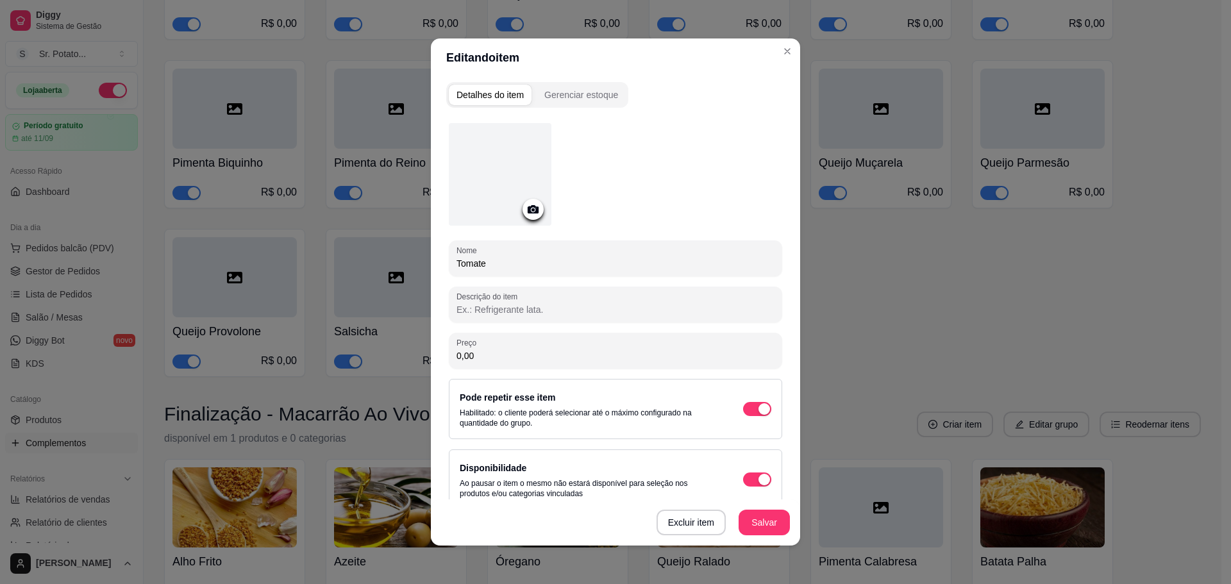
click at [491, 171] on div at bounding box center [500, 174] width 103 height 103
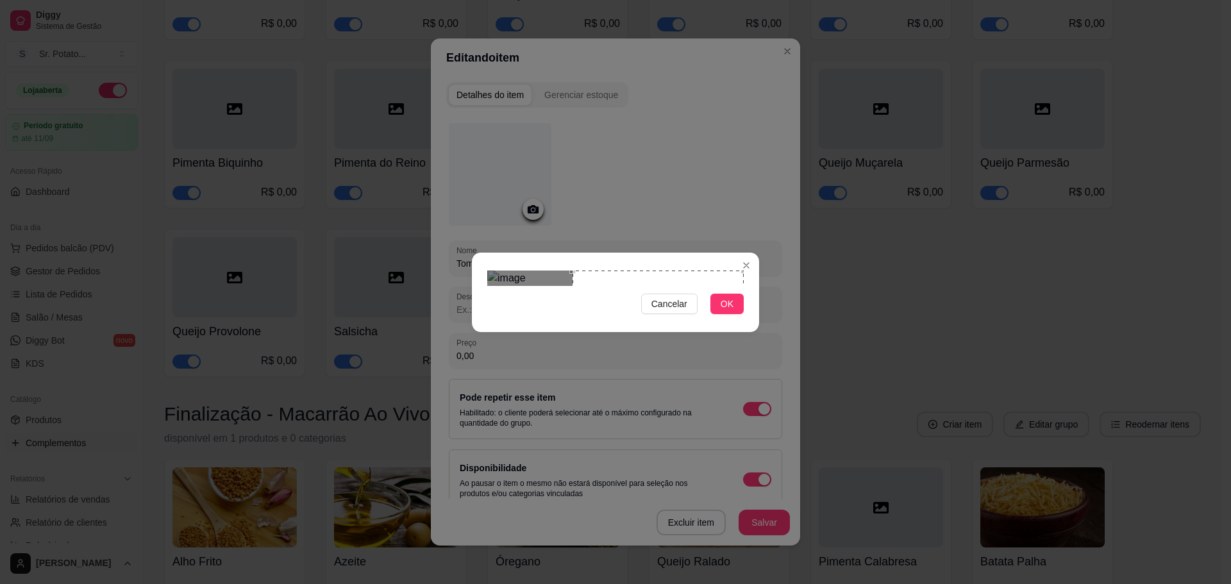
click at [625, 271] on div "Use the arrow keys to move the crop selection area" at bounding box center [658, 356] width 171 height 171
click at [732, 311] on span "OK" at bounding box center [727, 304] width 13 height 14
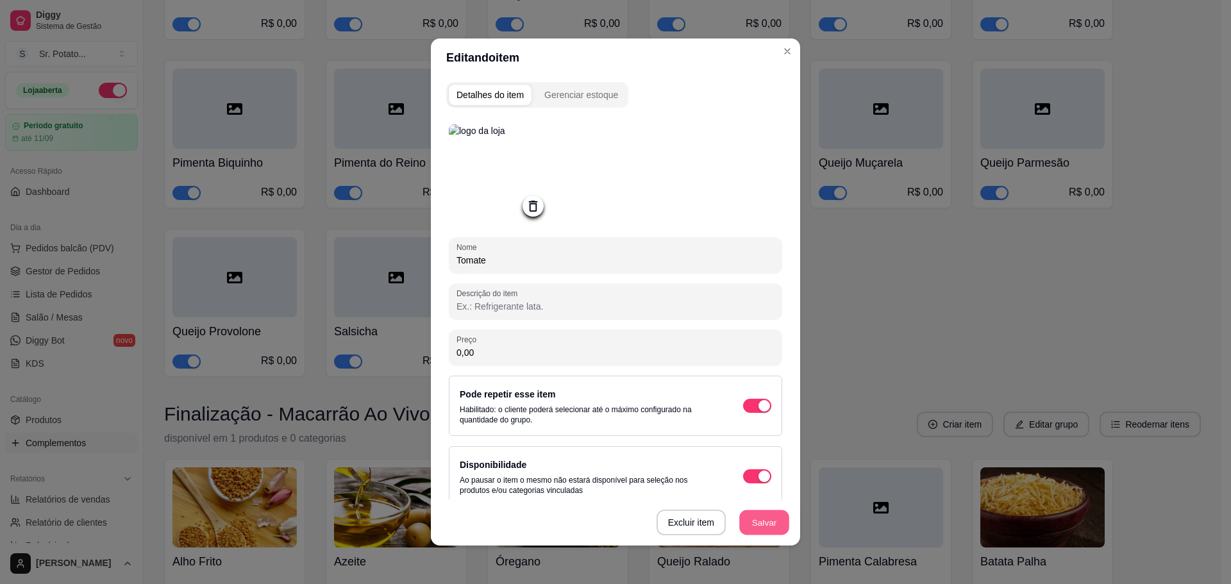
click at [764, 526] on button "Salvar" at bounding box center [764, 522] width 50 height 25
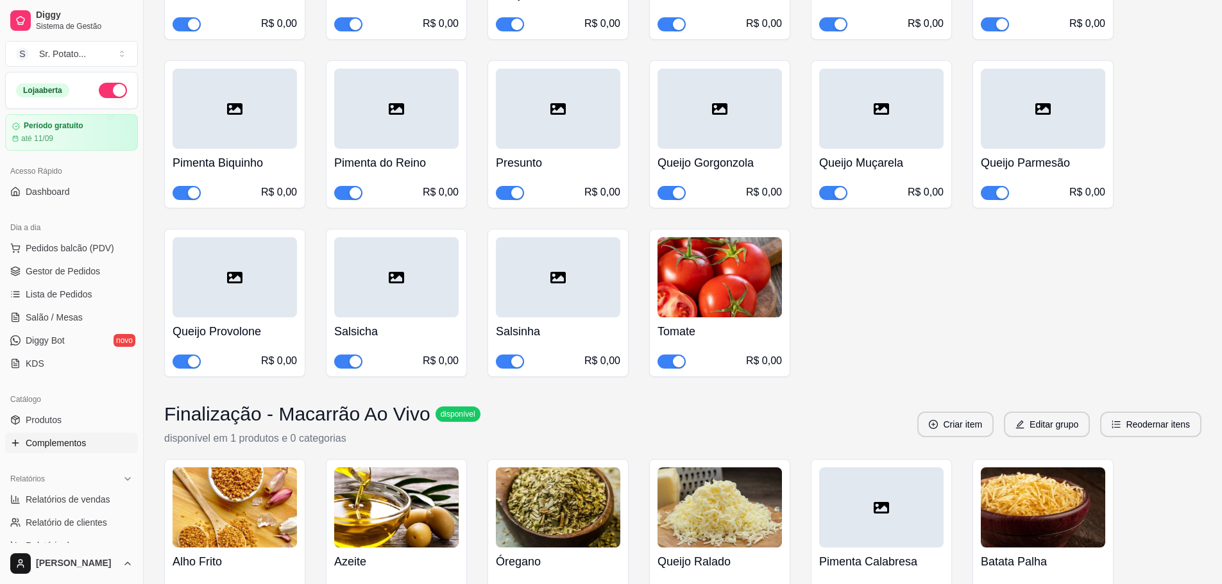
click at [568, 266] on div at bounding box center [558, 277] width 124 height 80
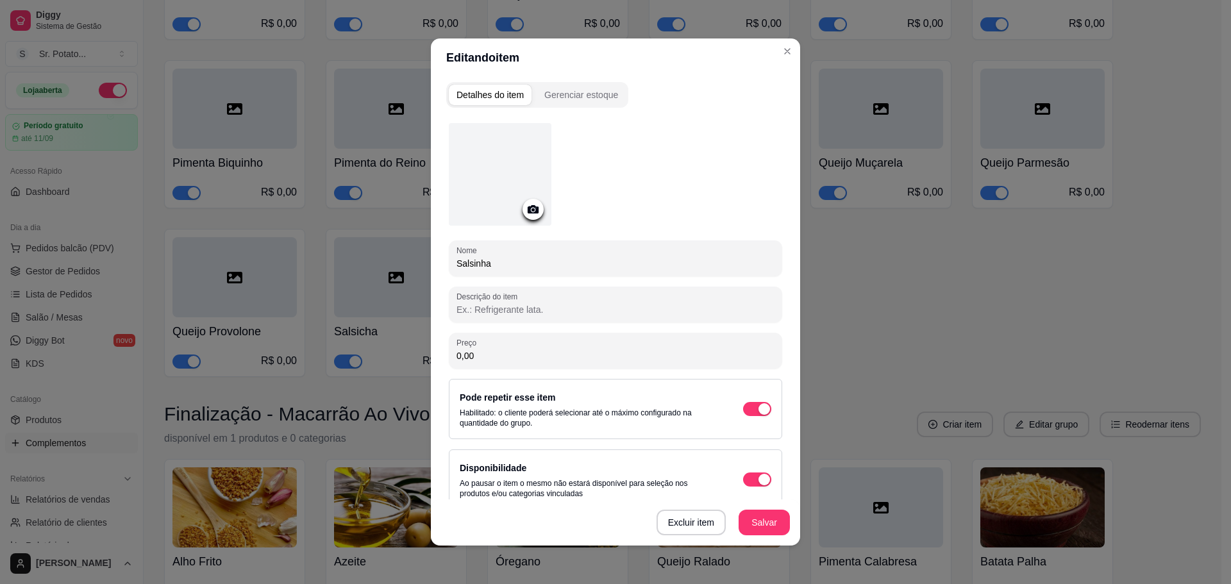
click at [517, 152] on div at bounding box center [500, 174] width 103 height 103
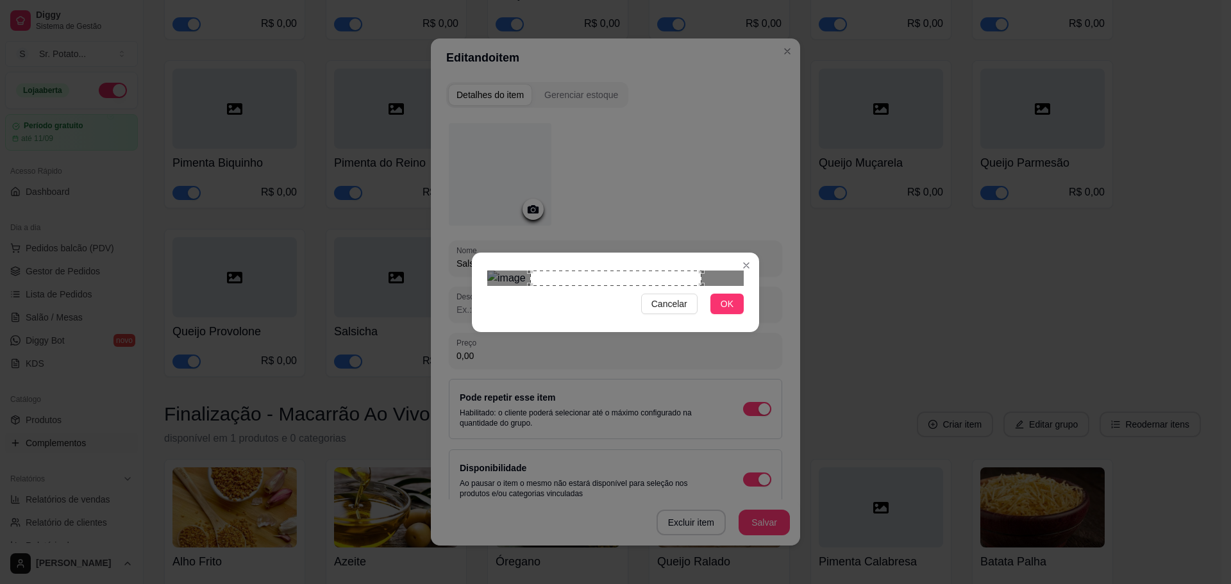
click at [469, 274] on div "Cancelar OK" at bounding box center [615, 292] width 1231 height 584
click at [721, 314] on button "OK" at bounding box center [727, 304] width 33 height 21
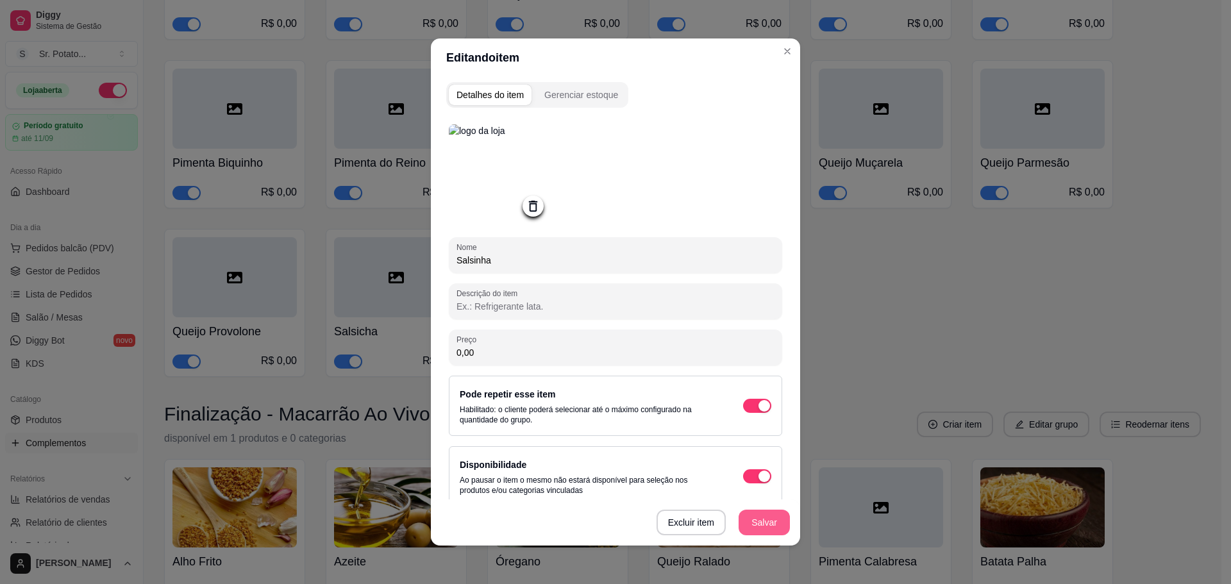
click at [769, 528] on button "Salvar" at bounding box center [764, 523] width 51 height 26
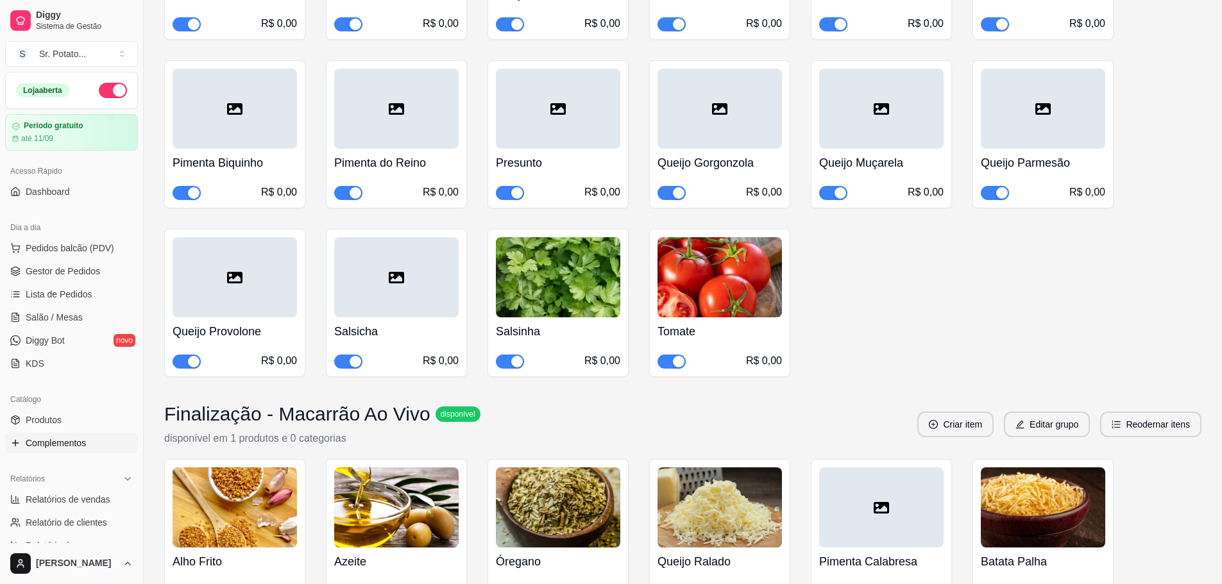
click at [384, 264] on div at bounding box center [396, 277] width 124 height 80
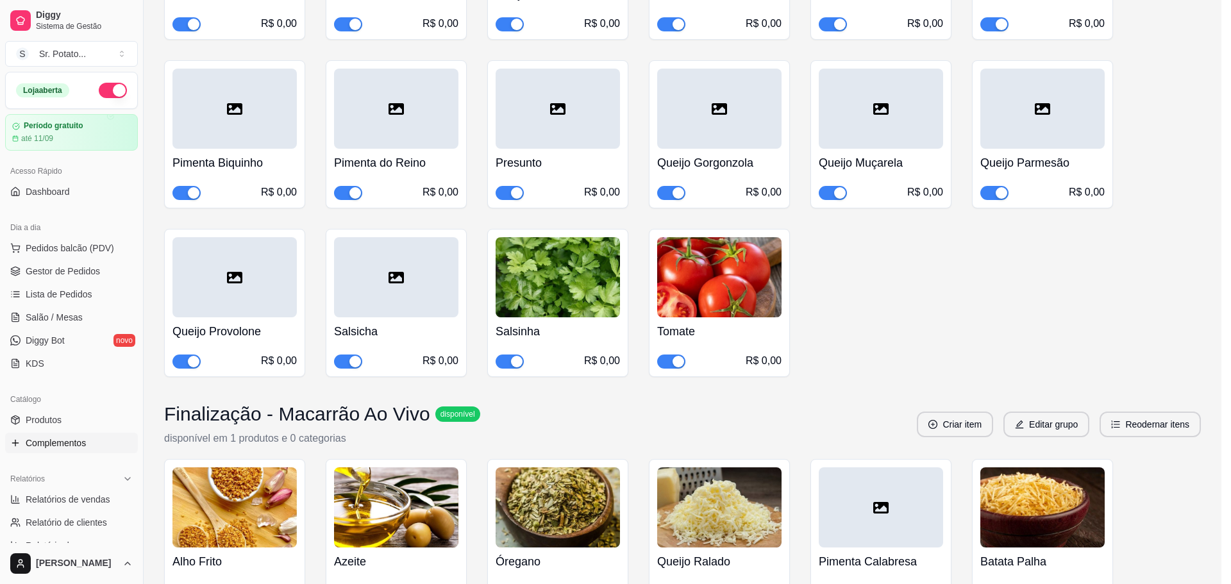
click at [505, 177] on div at bounding box center [500, 174] width 103 height 103
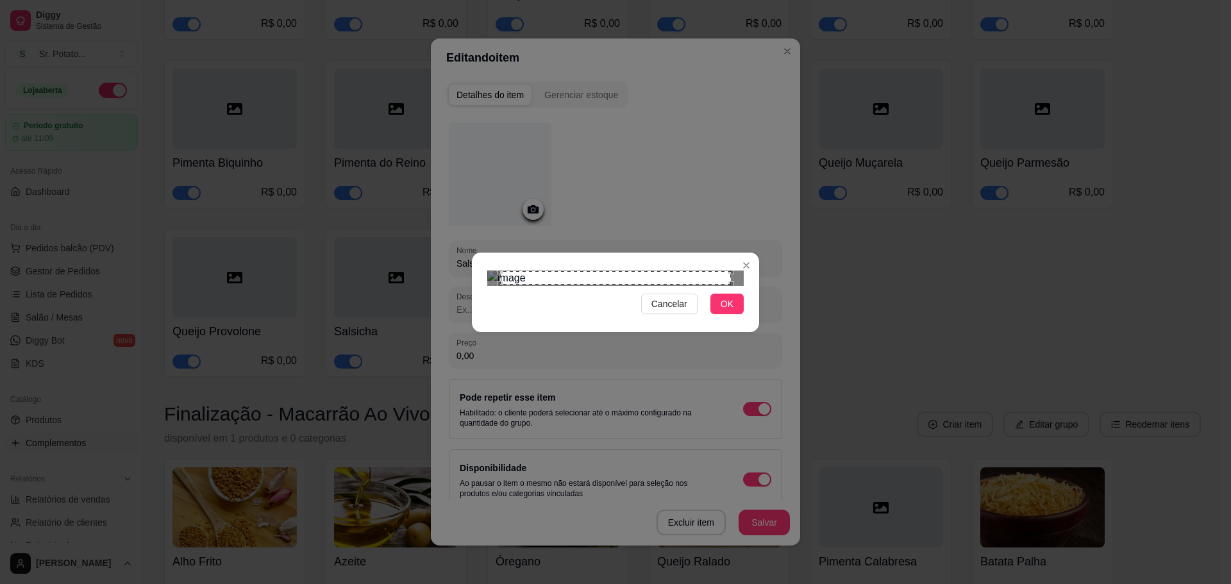
click at [606, 274] on div "Use the arrow keys to move the crop selection area" at bounding box center [615, 278] width 231 height 14
click at [776, 135] on div "Cancelar OK" at bounding box center [615, 292] width 1231 height 584
click at [763, 427] on div "Cancelar OK" at bounding box center [615, 292] width 1231 height 584
click at [718, 314] on button "OK" at bounding box center [727, 304] width 33 height 21
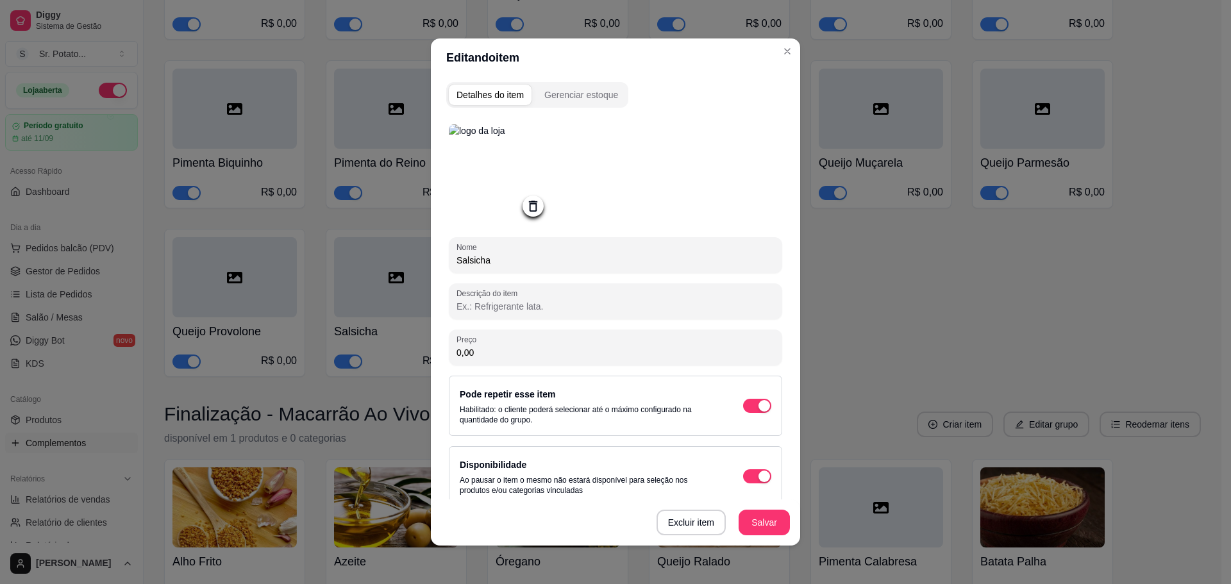
click at [761, 506] on div "Excluir item Salvar" at bounding box center [615, 523] width 369 height 46
click at [767, 519] on button "Salvar" at bounding box center [764, 523] width 51 height 26
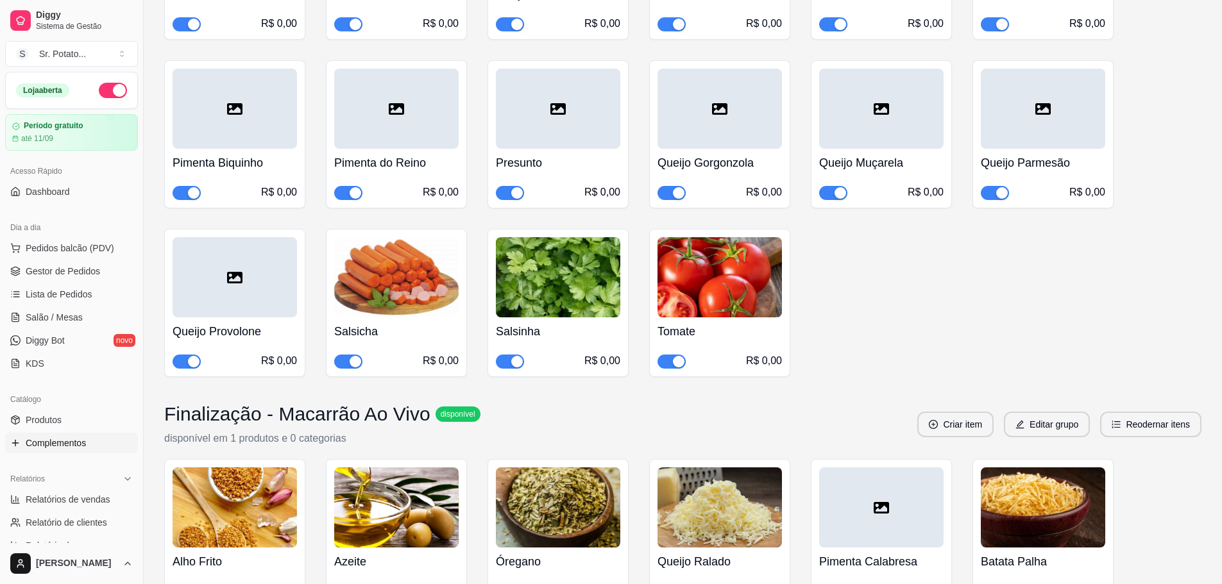
click at [223, 256] on div at bounding box center [235, 277] width 124 height 80
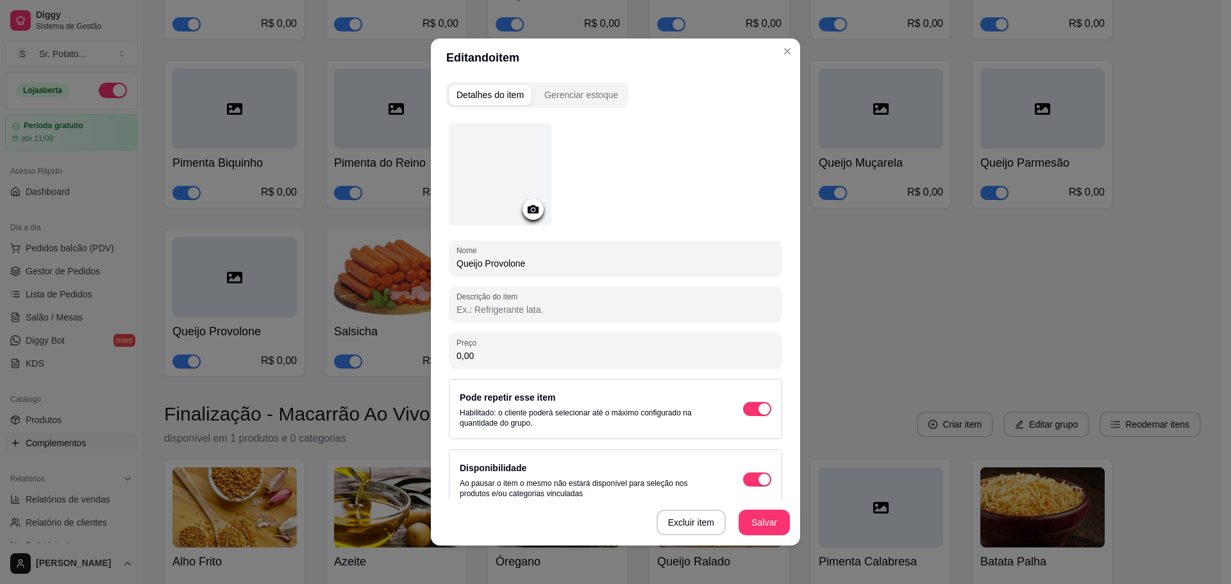
click at [510, 178] on div at bounding box center [500, 174] width 103 height 103
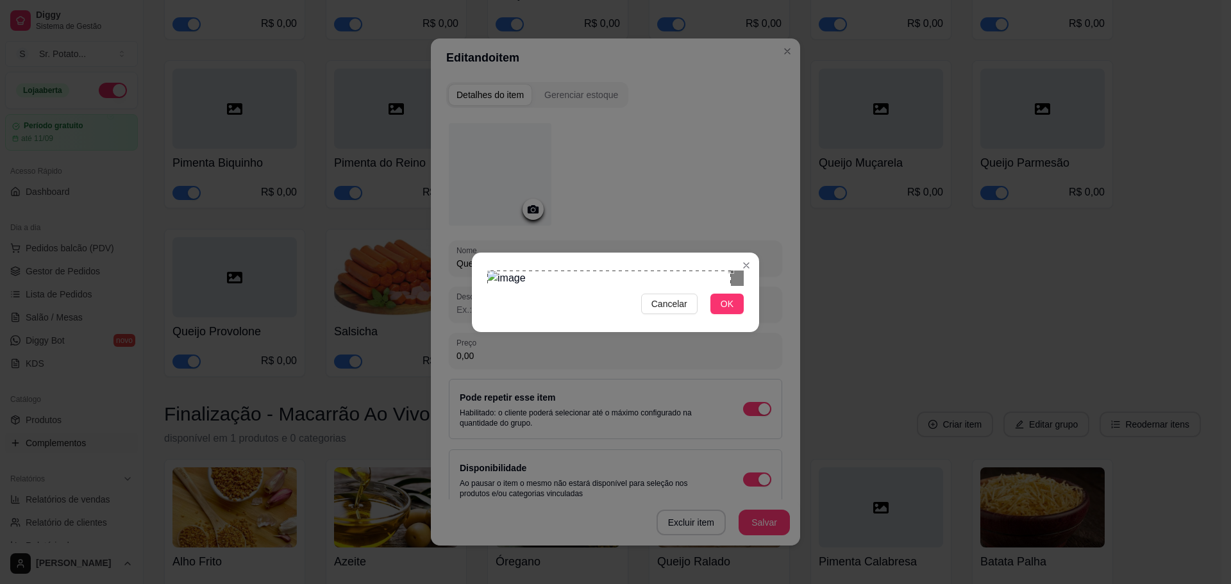
click at [467, 122] on div "Cancelar OK" at bounding box center [615, 292] width 1231 height 584
click at [759, 423] on div "Cancelar OK" at bounding box center [615, 292] width 1231 height 584
click at [413, 63] on div "Cancelar OK" at bounding box center [615, 292] width 1231 height 584
click at [730, 311] on span "OK" at bounding box center [727, 304] width 13 height 14
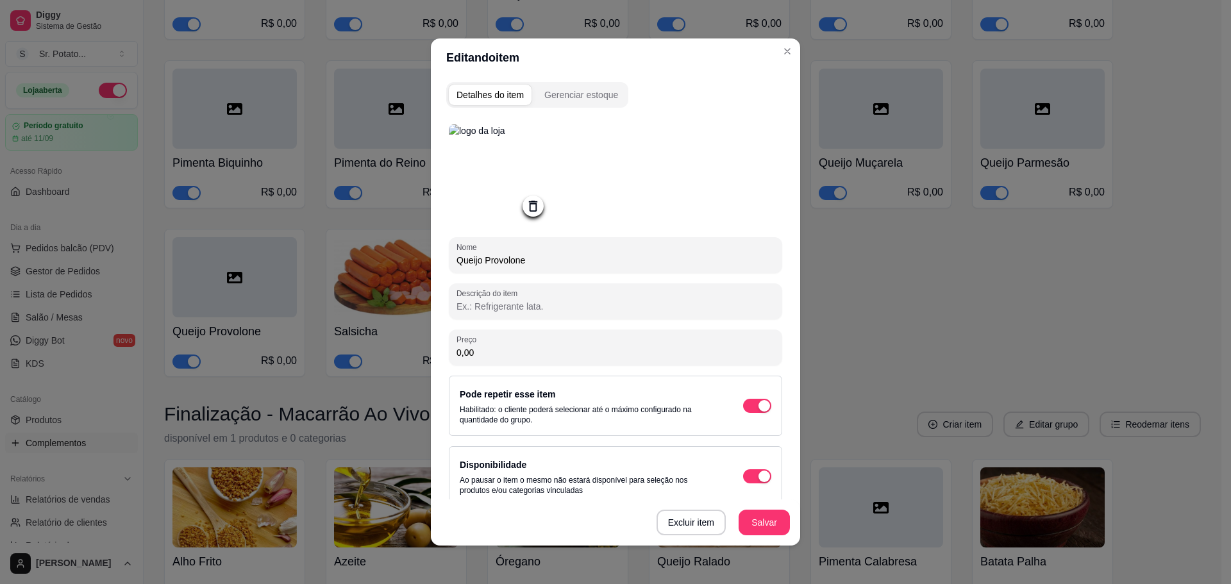
click at [759, 534] on button "Salvar" at bounding box center [764, 523] width 51 height 26
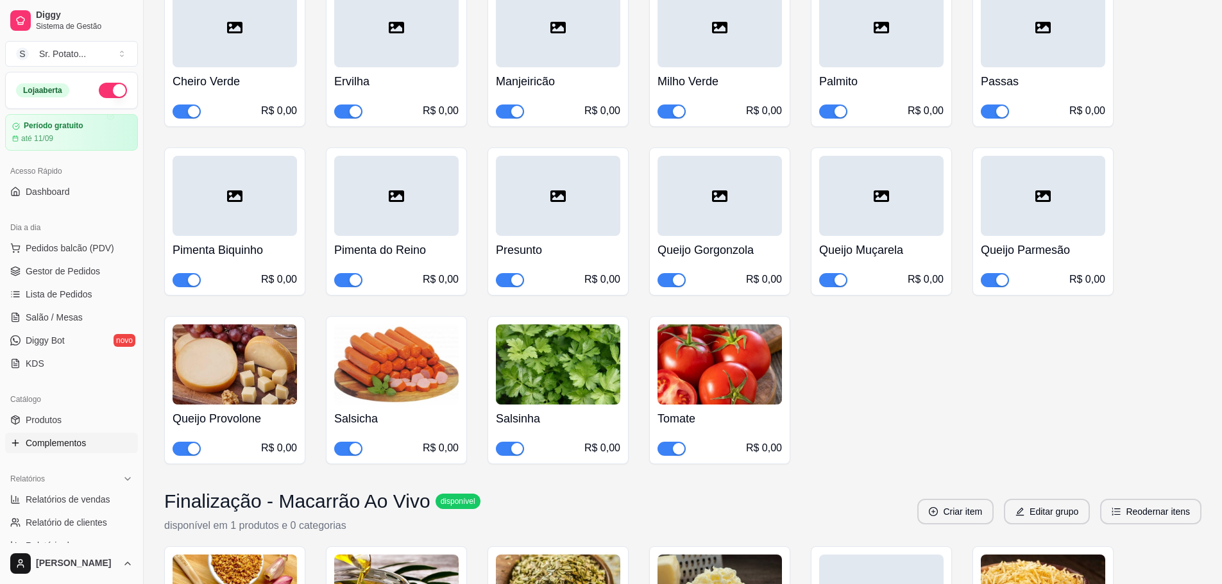
scroll to position [3301, 0]
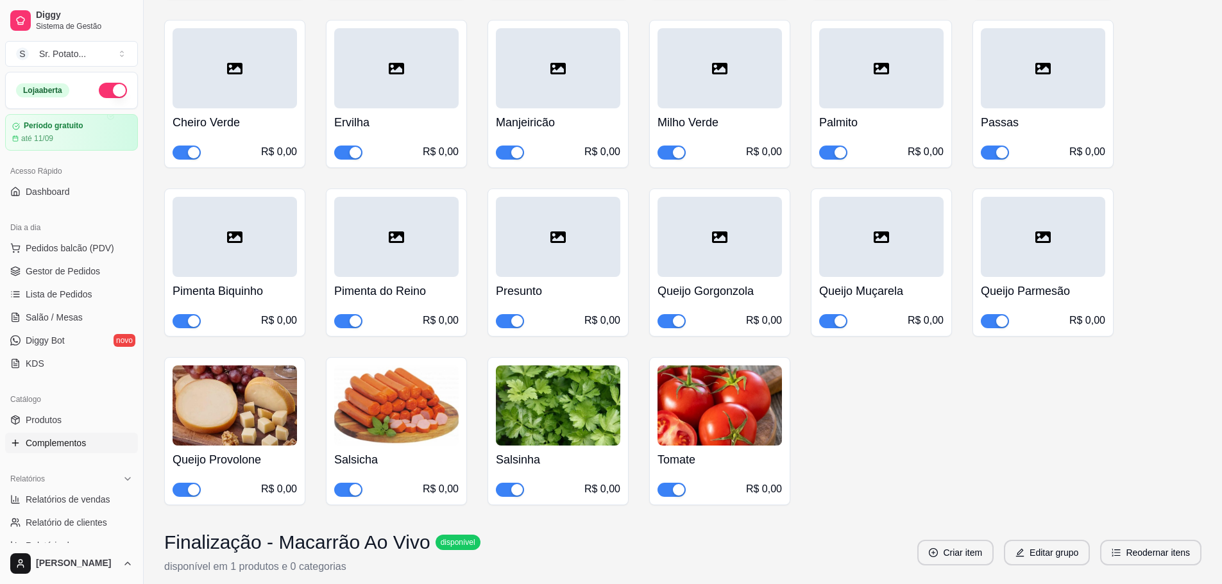
click at [990, 247] on div at bounding box center [1043, 237] width 124 height 80
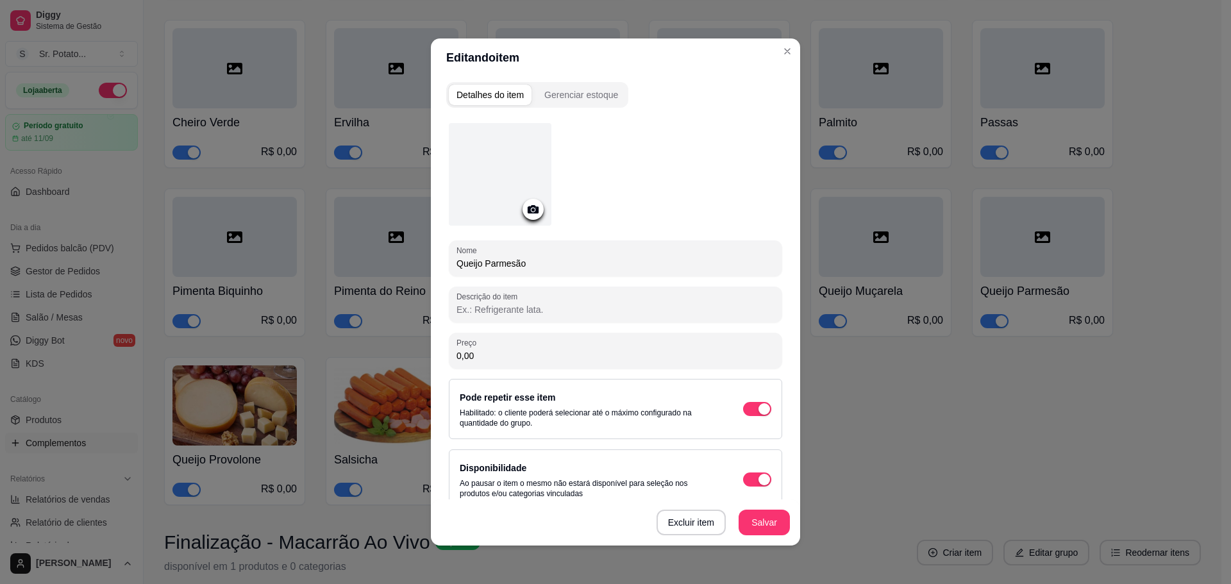
click at [518, 173] on div at bounding box center [500, 174] width 103 height 103
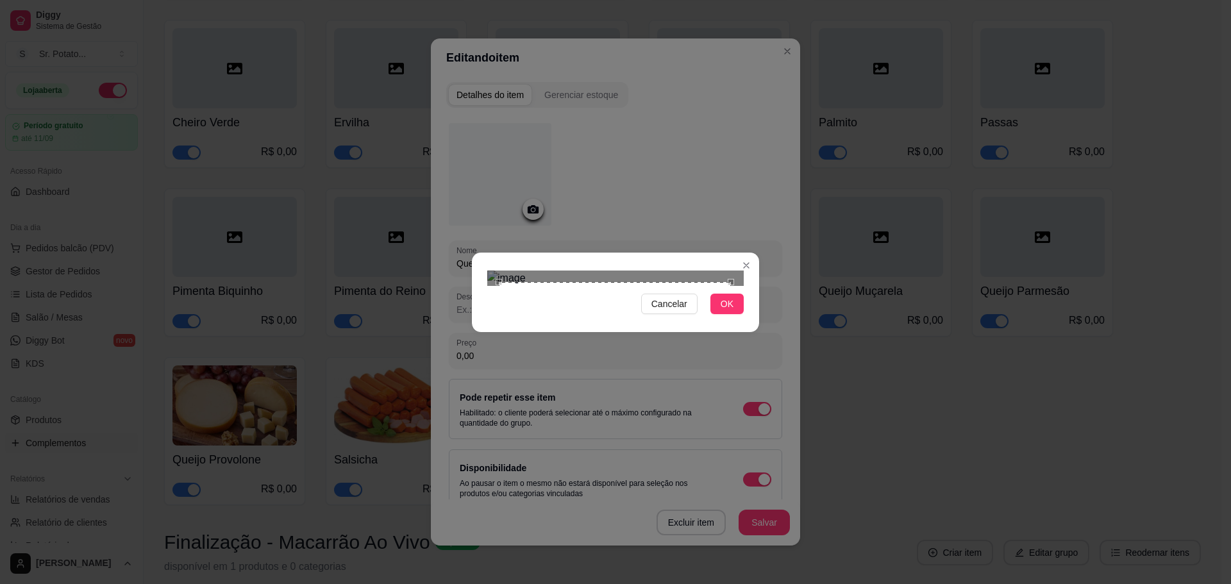
click at [479, 253] on section "Cancelar OK" at bounding box center [615, 293] width 287 height 80
click at [762, 427] on div "Cancelar OK" at bounding box center [615, 292] width 1231 height 584
click at [735, 314] on button "OK" at bounding box center [727, 304] width 33 height 21
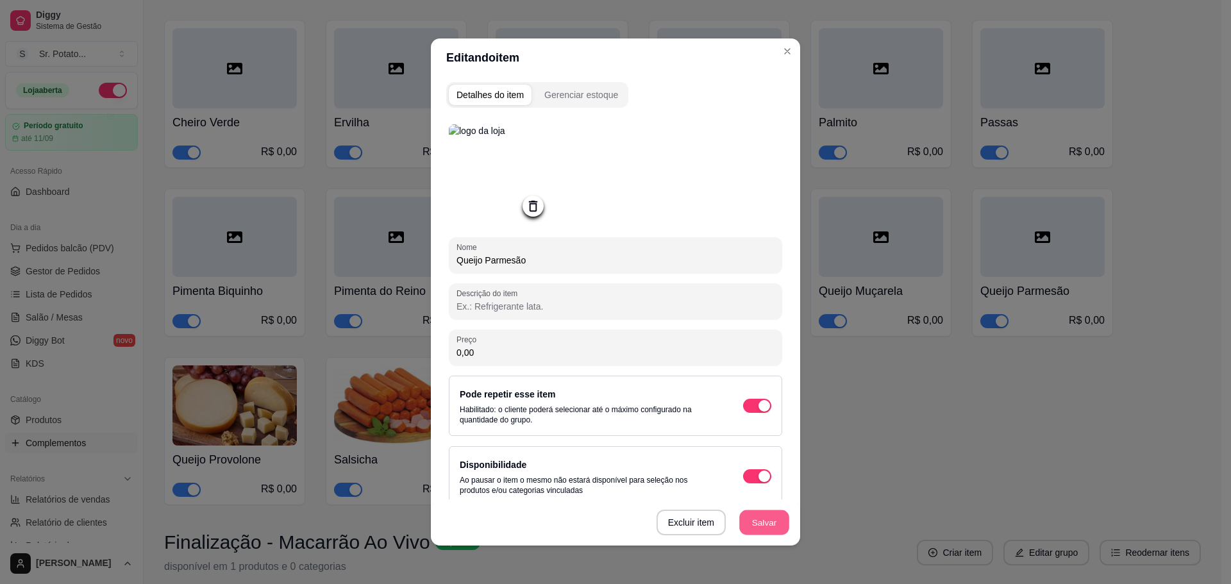
click at [766, 525] on button "Salvar" at bounding box center [764, 522] width 50 height 25
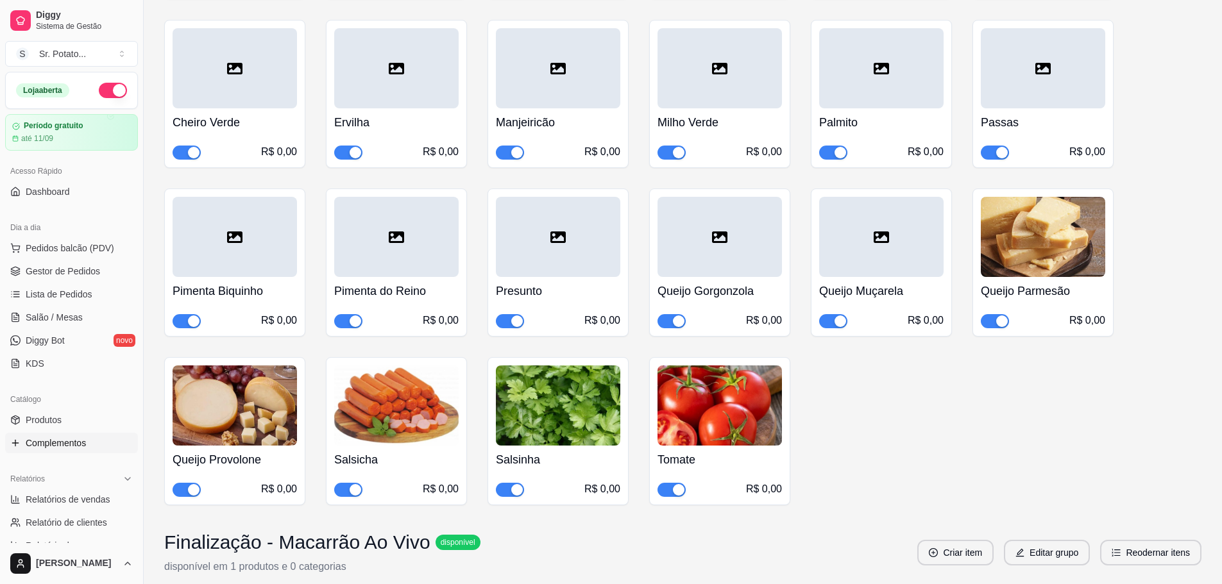
click at [915, 228] on div at bounding box center [881, 237] width 124 height 80
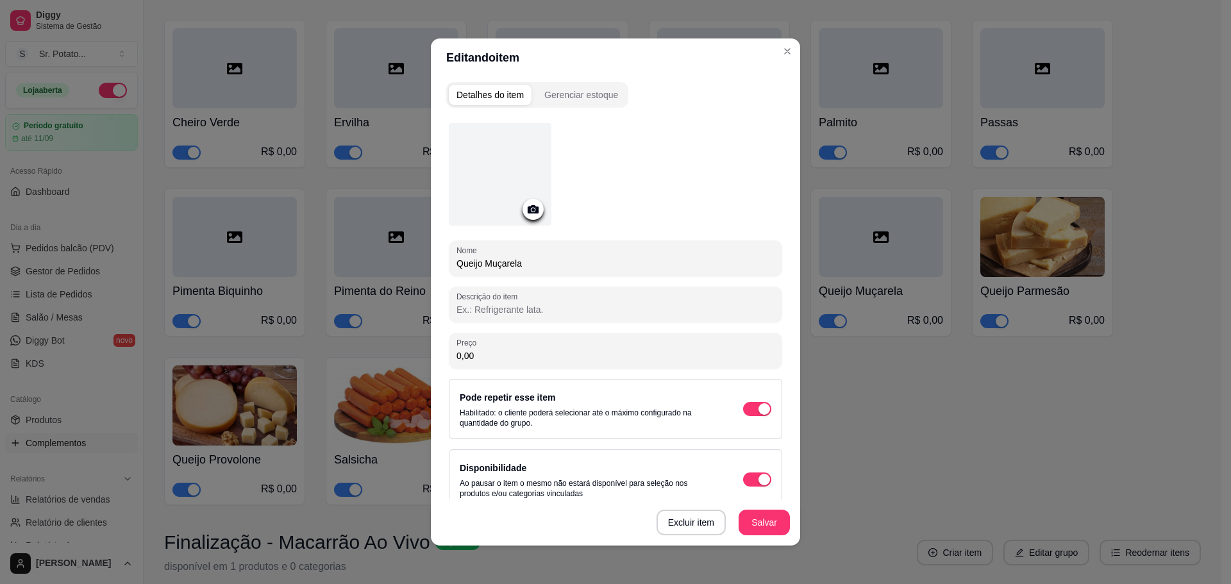
click at [528, 149] on div at bounding box center [500, 174] width 103 height 103
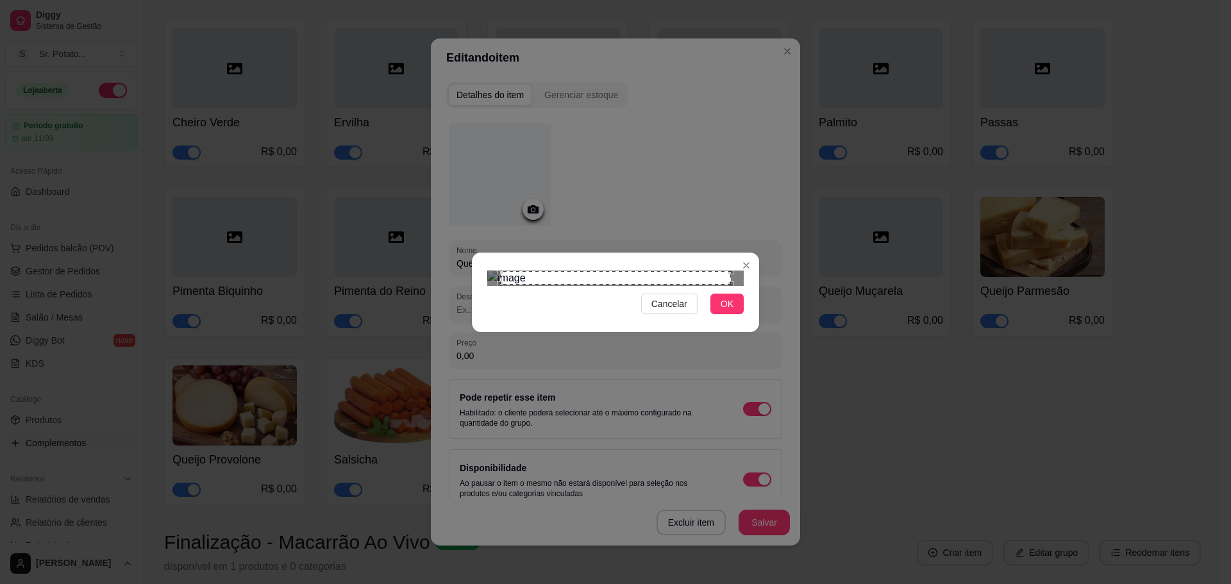
click at [467, 131] on div "Cancelar OK" at bounding box center [615, 292] width 1231 height 584
click at [750, 319] on div "Cancelar OK" at bounding box center [615, 292] width 287 height 54
click at [721, 311] on span "OK" at bounding box center [727, 304] width 13 height 14
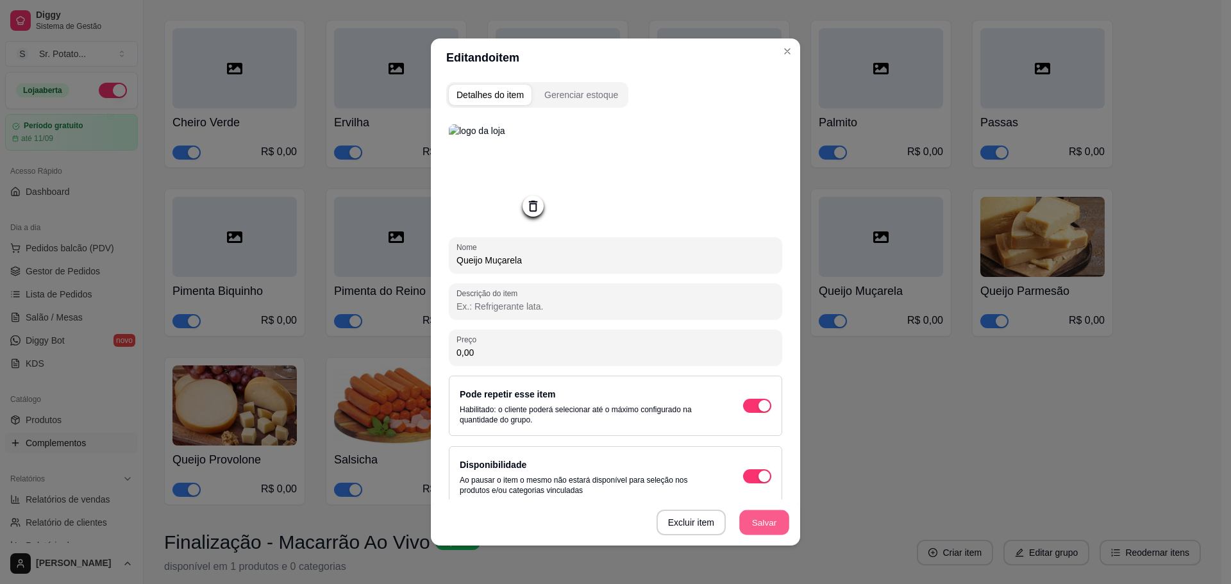
click at [767, 516] on button "Salvar" at bounding box center [764, 522] width 50 height 25
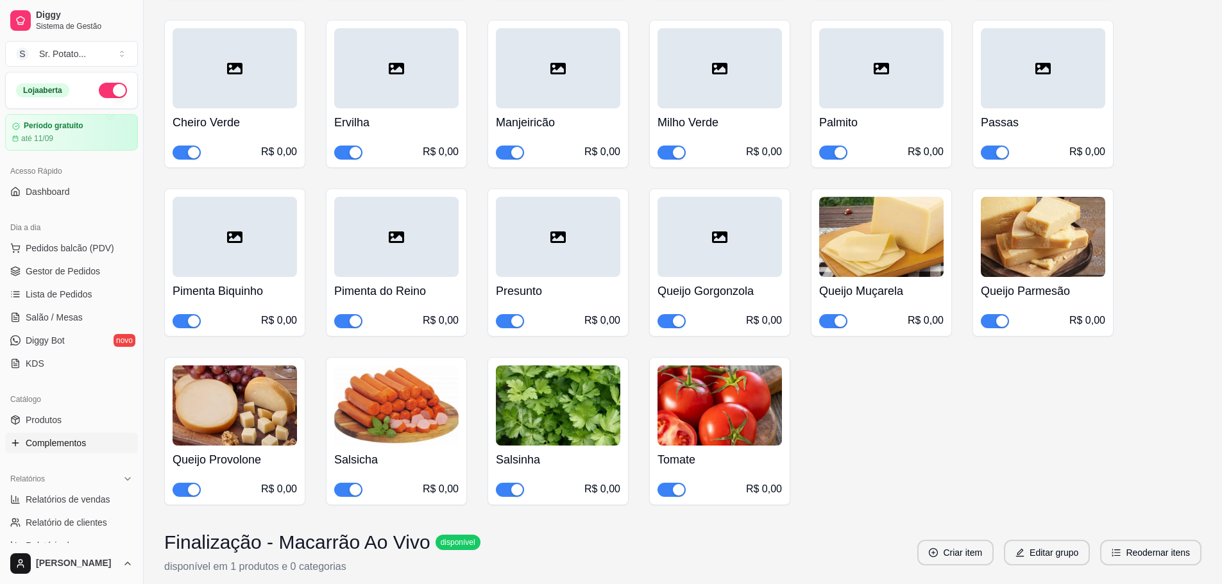
click at [731, 216] on div at bounding box center [719, 237] width 124 height 80
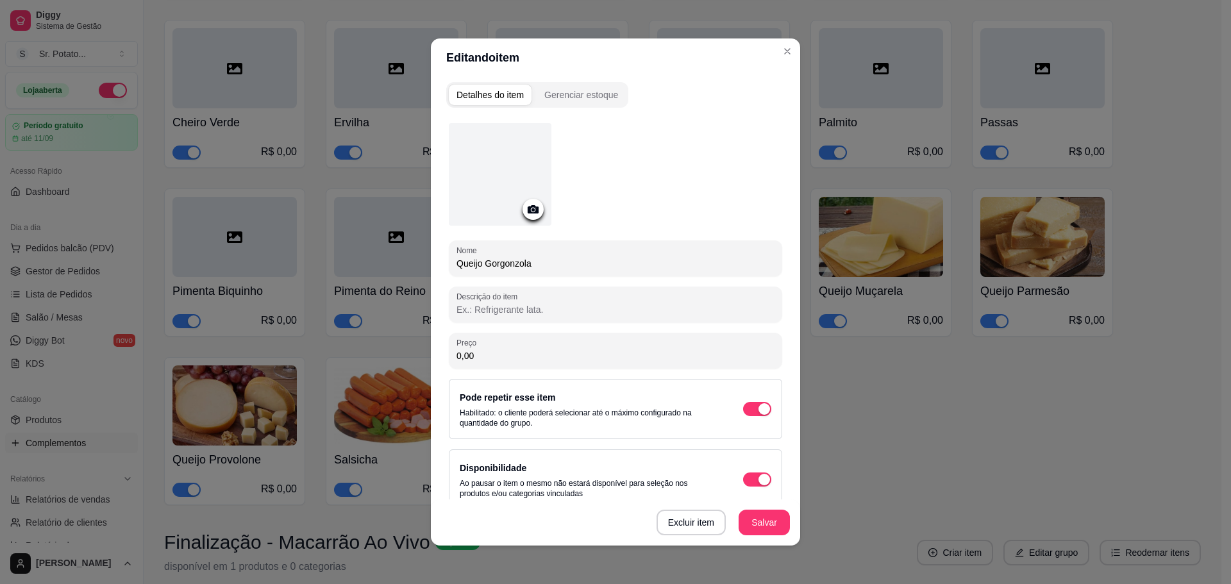
click at [503, 151] on div at bounding box center [500, 174] width 103 height 103
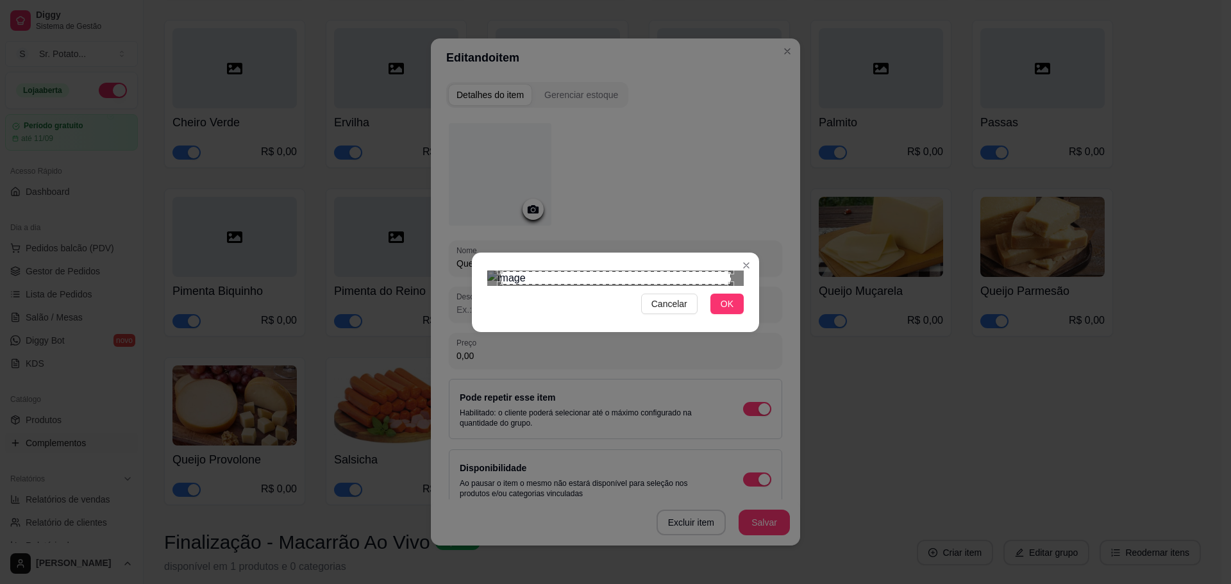
click at [458, 121] on div "Cancelar OK" at bounding box center [615, 292] width 1231 height 584
click at [765, 419] on div "Cancelar OK" at bounding box center [615, 292] width 1231 height 584
click at [724, 311] on span "OK" at bounding box center [727, 304] width 13 height 14
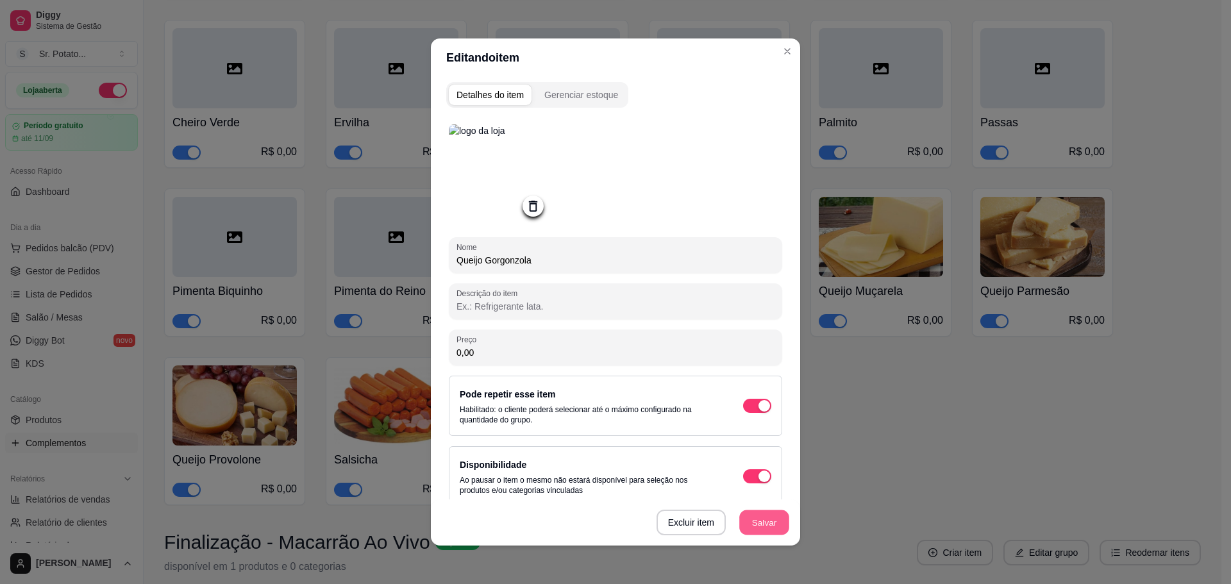
click at [765, 524] on button "Salvar" at bounding box center [764, 522] width 50 height 25
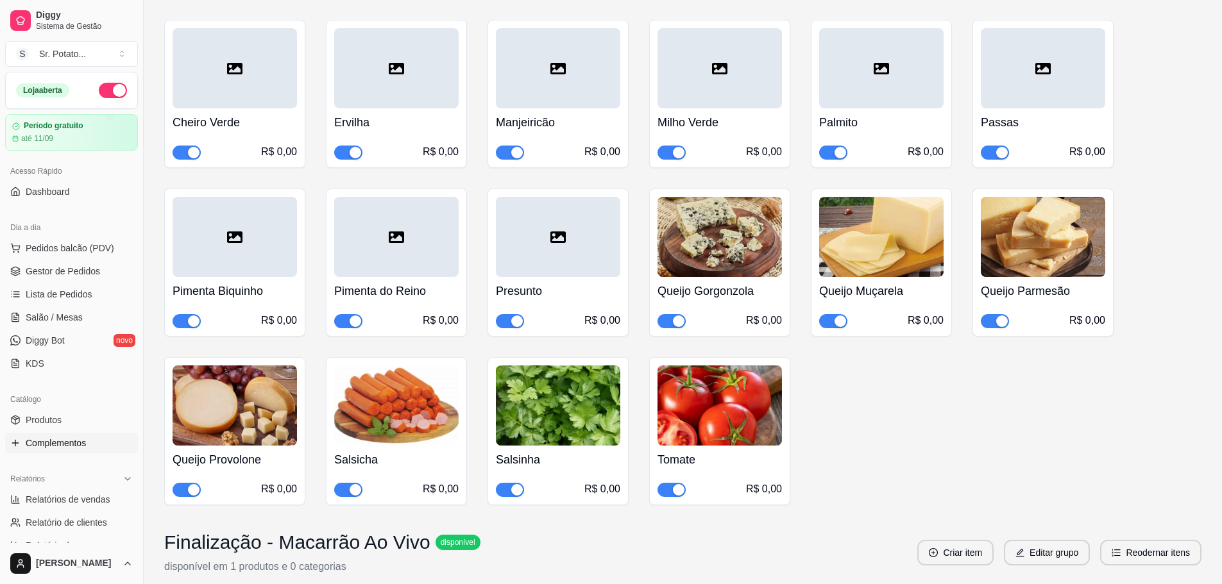
click at [539, 208] on div at bounding box center [558, 237] width 124 height 80
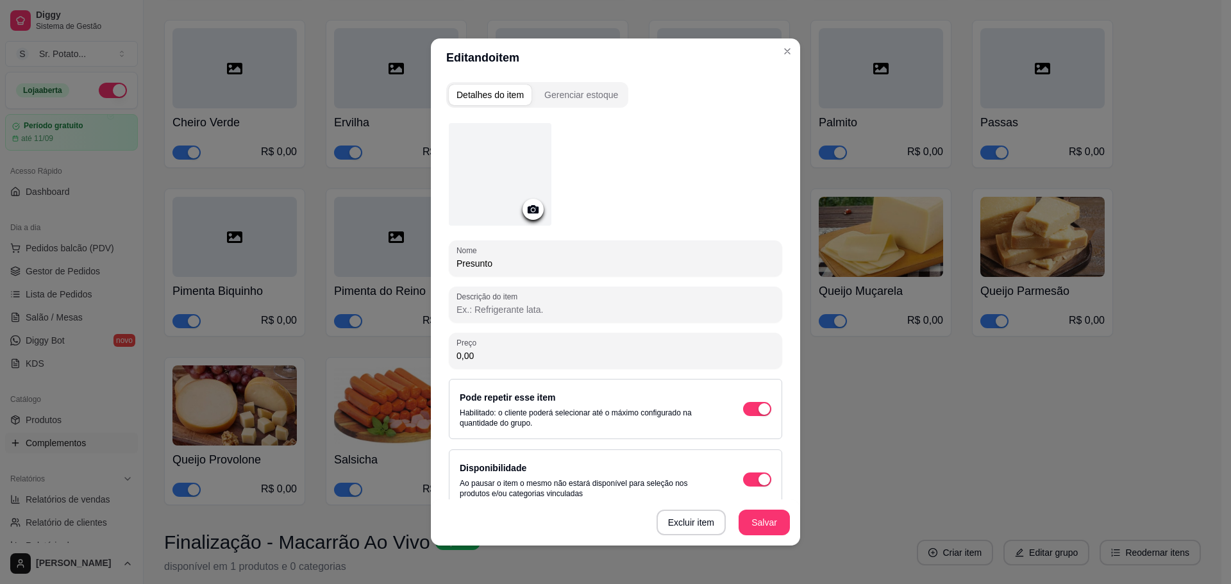
click at [496, 160] on div at bounding box center [500, 174] width 103 height 103
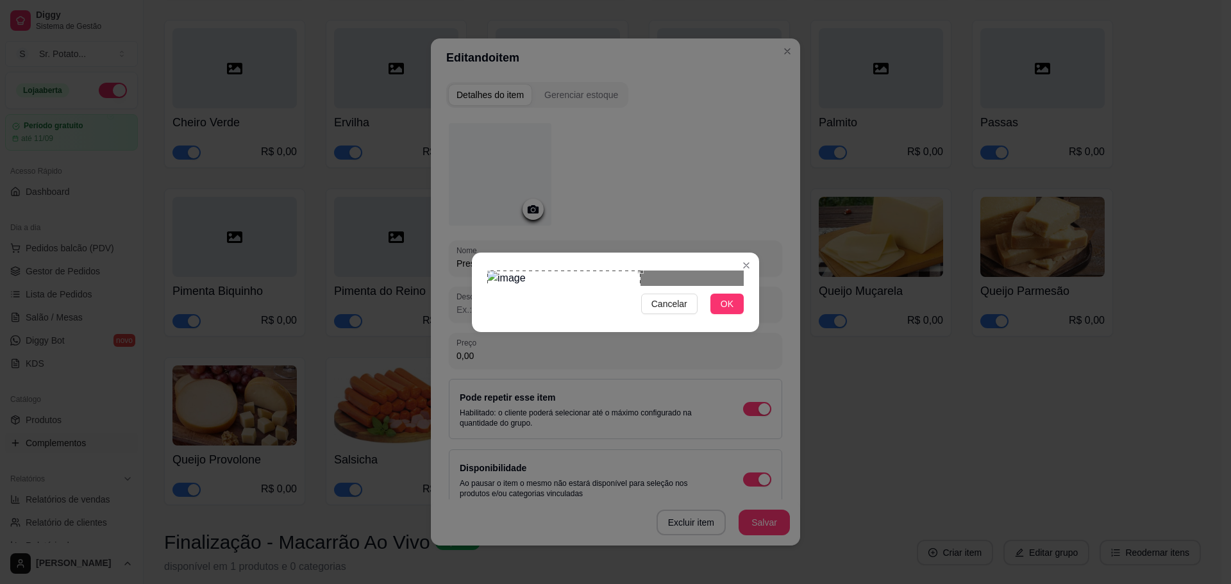
click at [489, 271] on div "Use the arrow keys to move the crop selection area" at bounding box center [563, 347] width 153 height 153
click at [734, 314] on button "OK" at bounding box center [727, 304] width 33 height 21
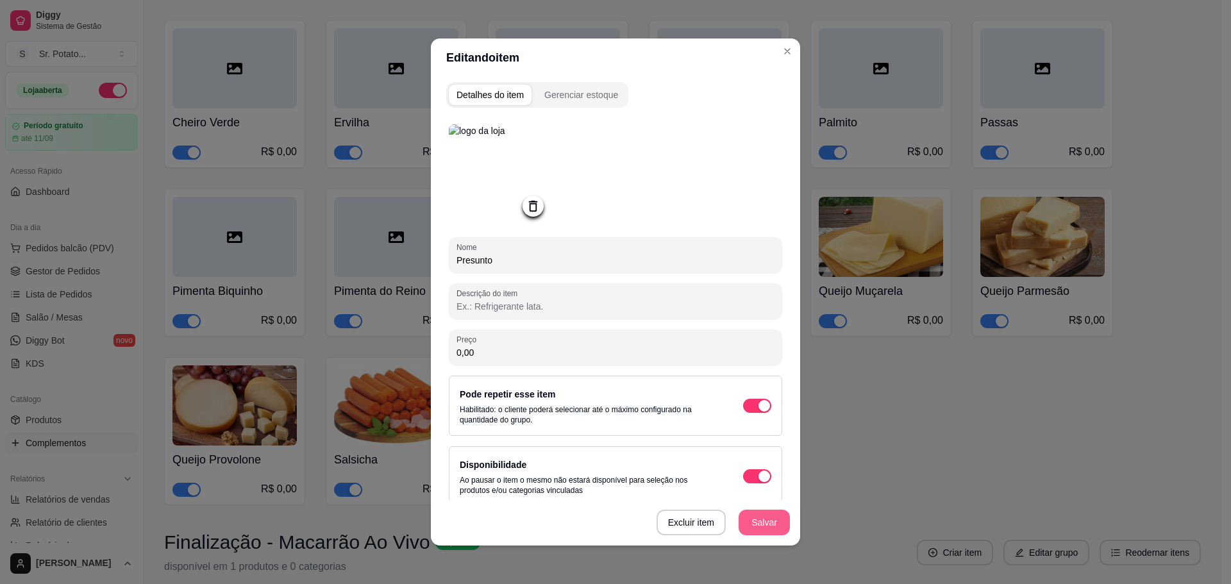
click at [766, 530] on button "Salvar" at bounding box center [764, 523] width 51 height 26
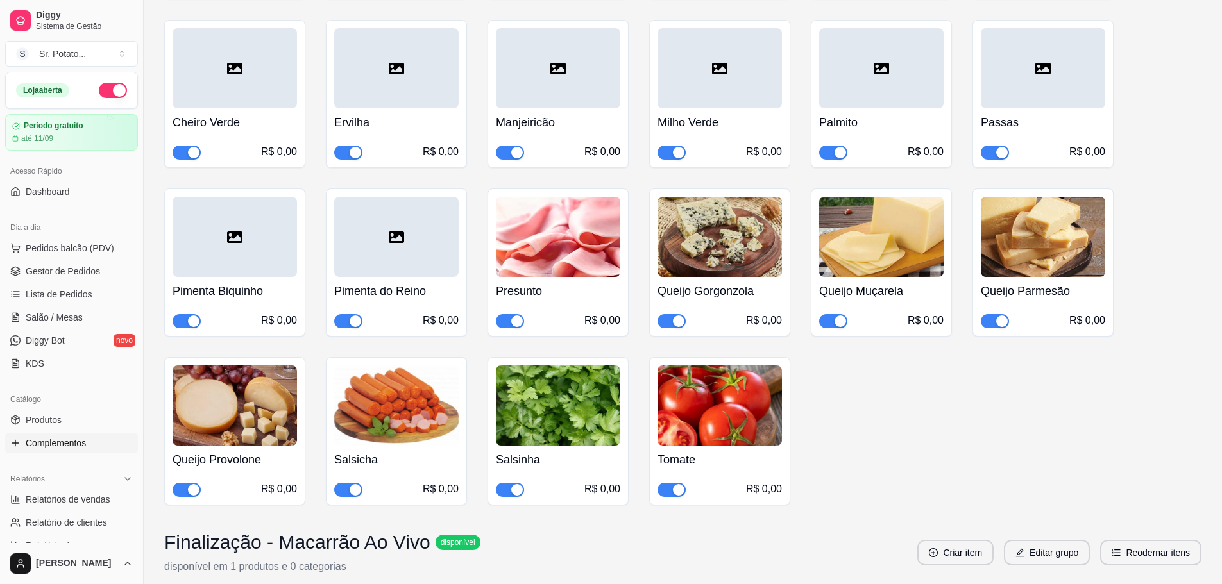
click at [361, 205] on div at bounding box center [396, 237] width 124 height 80
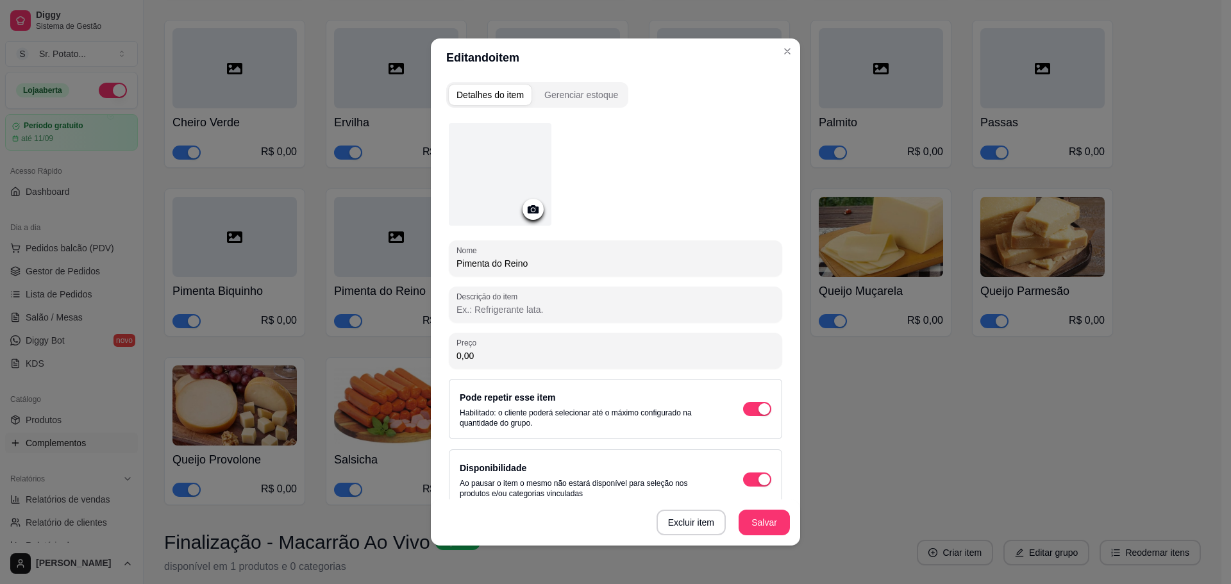
click at [528, 137] on div at bounding box center [500, 174] width 103 height 103
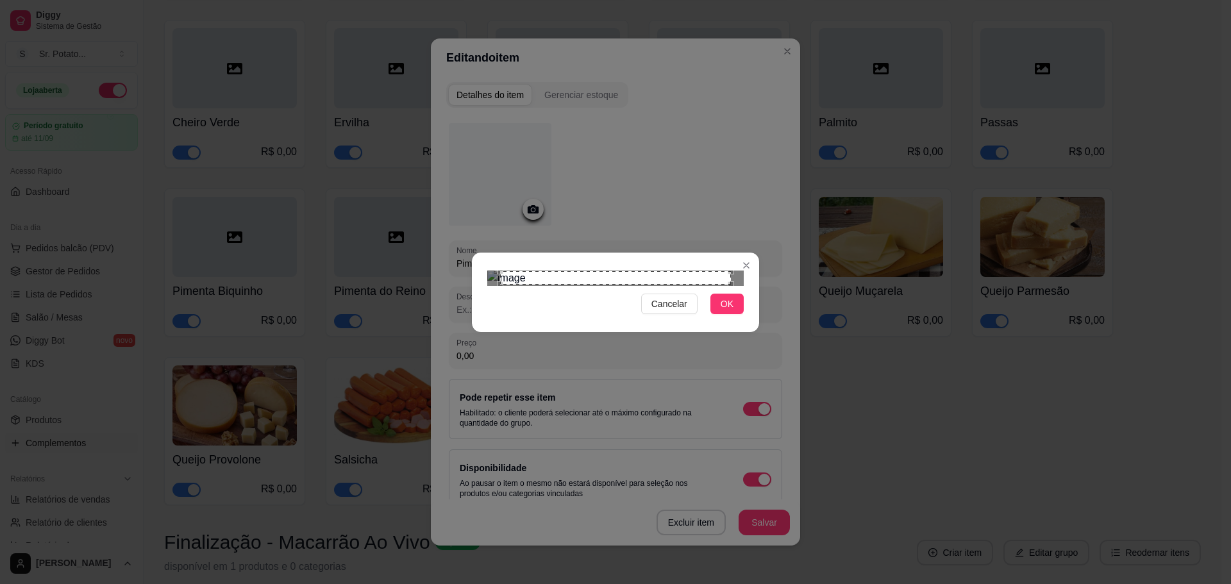
click at [589, 271] on div "Use the arrow keys to move the crop selection area" at bounding box center [615, 278] width 231 height 14
click at [476, 253] on section "Cancelar OK" at bounding box center [615, 293] width 287 height 80
click at [762, 419] on div "Cancelar OK" at bounding box center [615, 292] width 1231 height 584
click at [727, 311] on span "OK" at bounding box center [727, 304] width 13 height 14
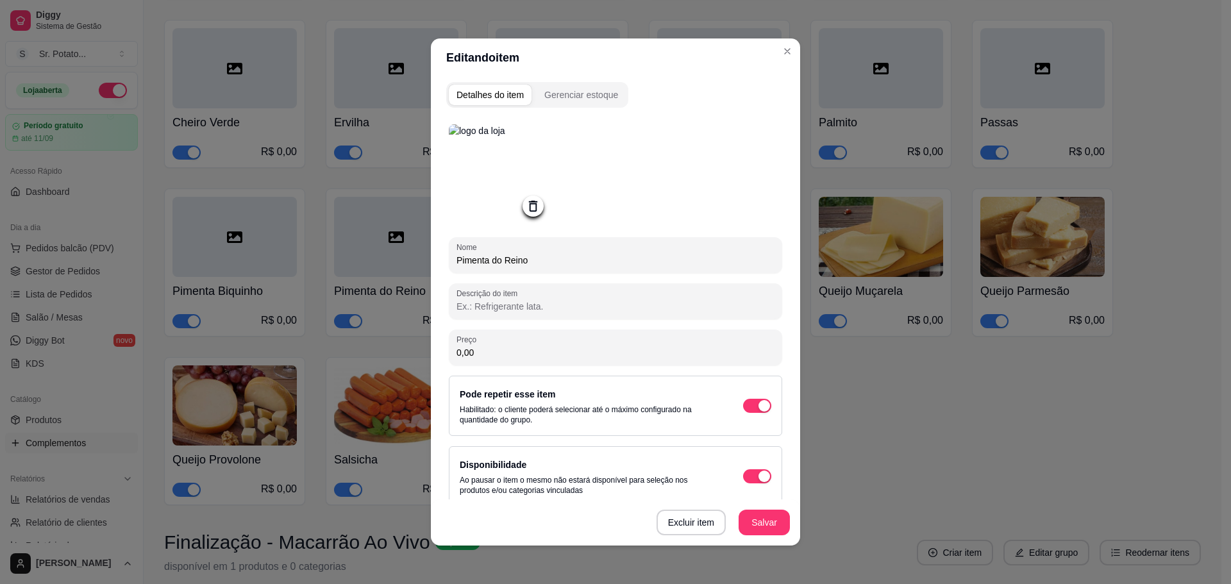
click at [764, 536] on div "Excluir item Salvar" at bounding box center [615, 523] width 369 height 46
click at [763, 530] on button "Salvar" at bounding box center [764, 523] width 51 height 26
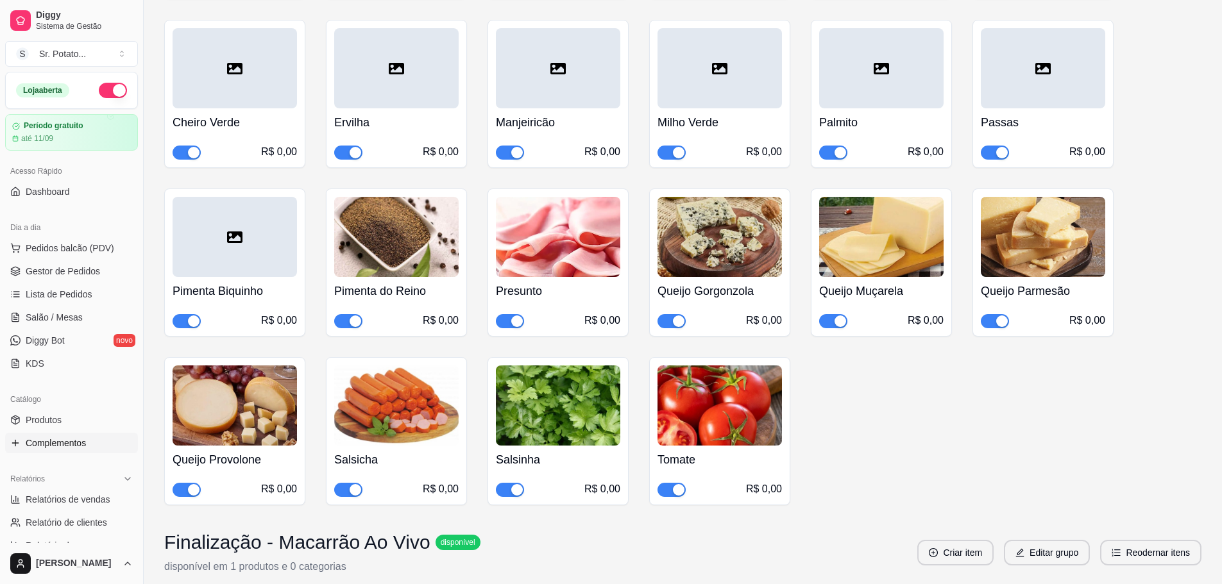
click at [269, 206] on div at bounding box center [235, 237] width 124 height 80
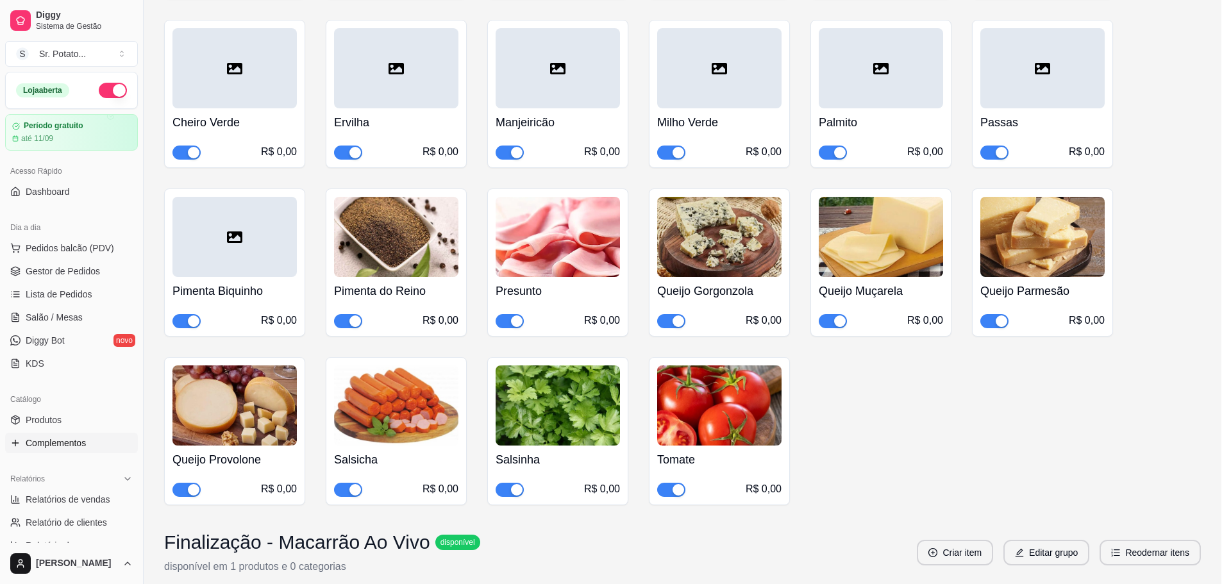
click at [523, 176] on div at bounding box center [500, 174] width 103 height 103
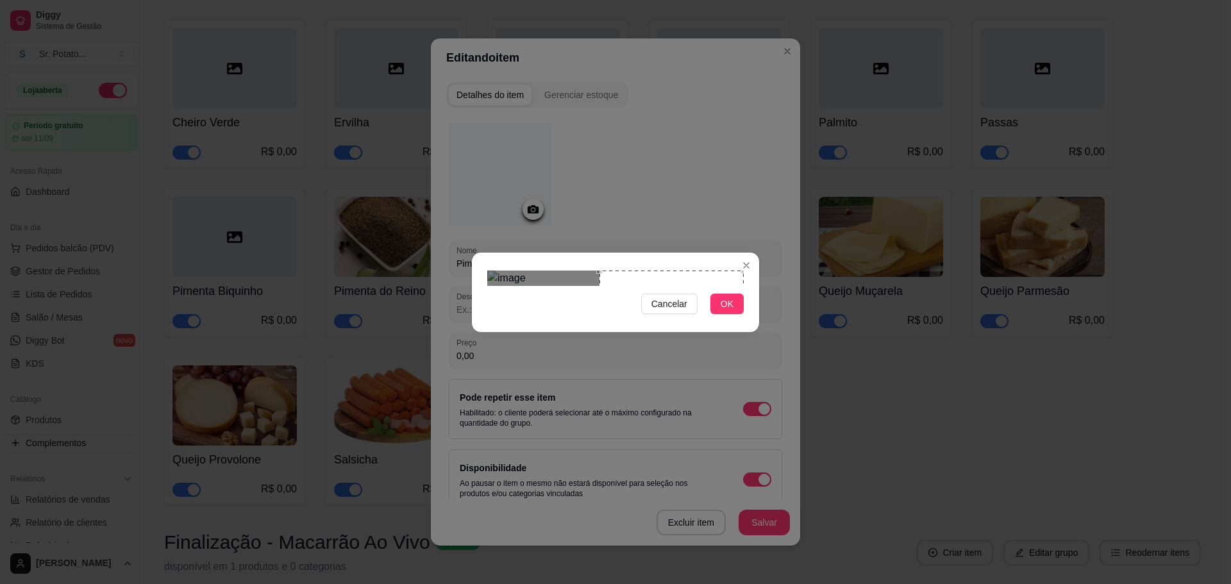
click at [659, 271] on div "Use the arrow keys to move the crop selection area" at bounding box center [672, 343] width 144 height 144
click at [725, 311] on span "OK" at bounding box center [727, 304] width 13 height 14
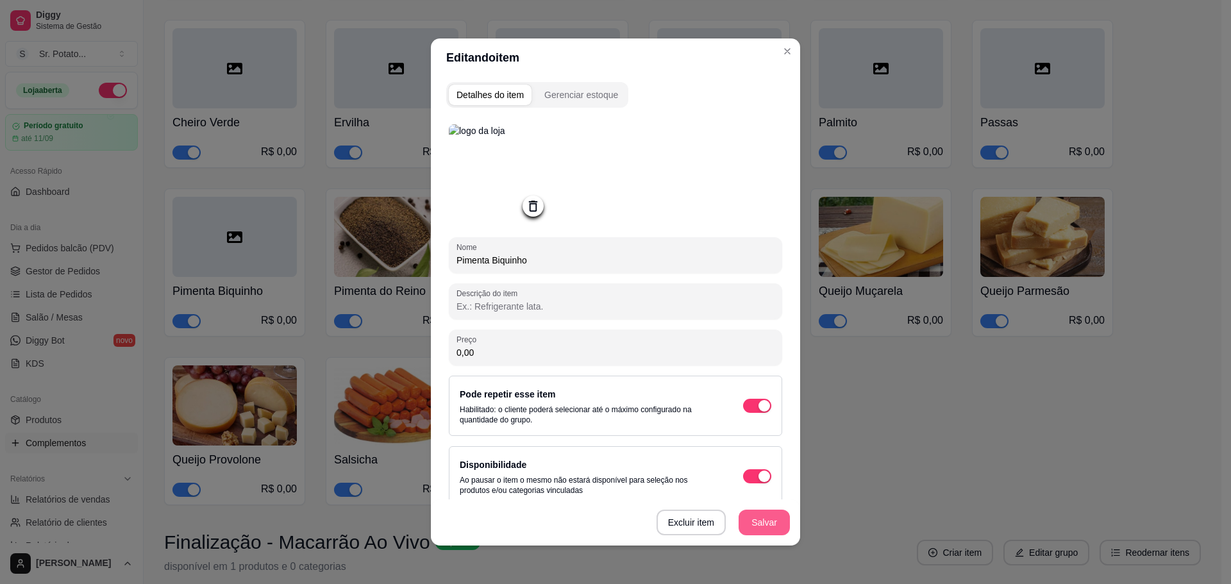
click at [772, 525] on button "Salvar" at bounding box center [764, 523] width 51 height 26
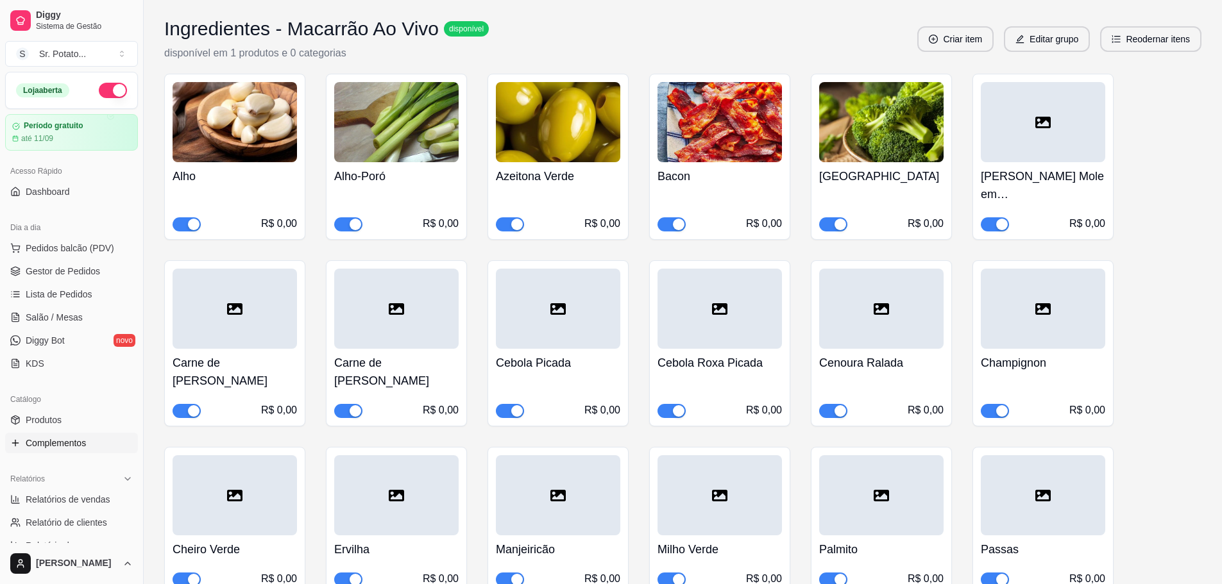
scroll to position [2916, 0]
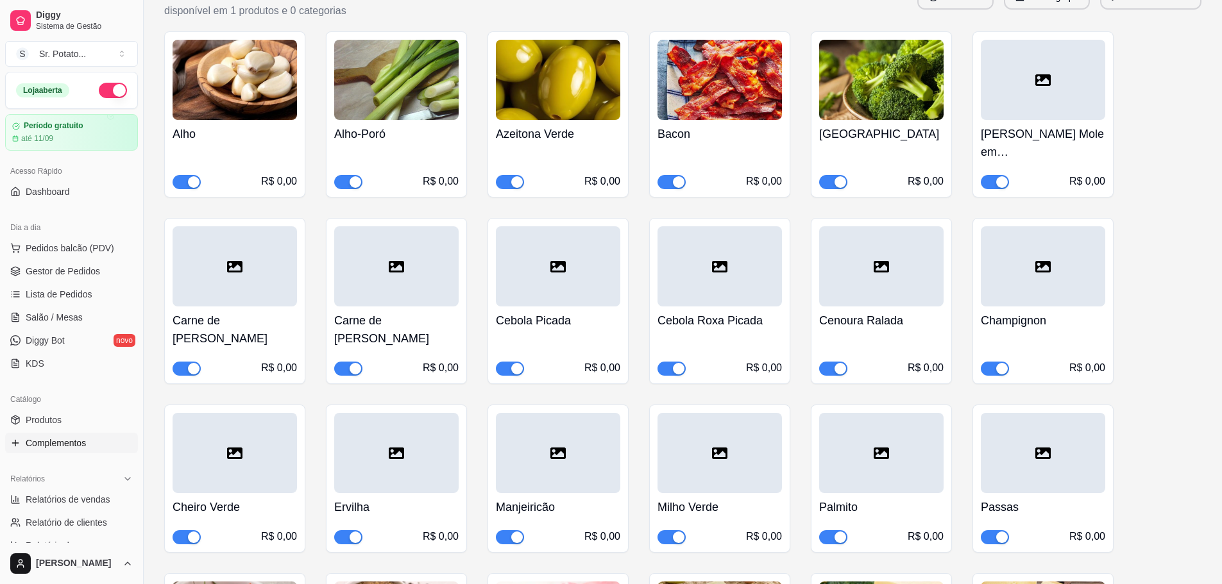
click at [1046, 416] on div at bounding box center [1043, 453] width 124 height 80
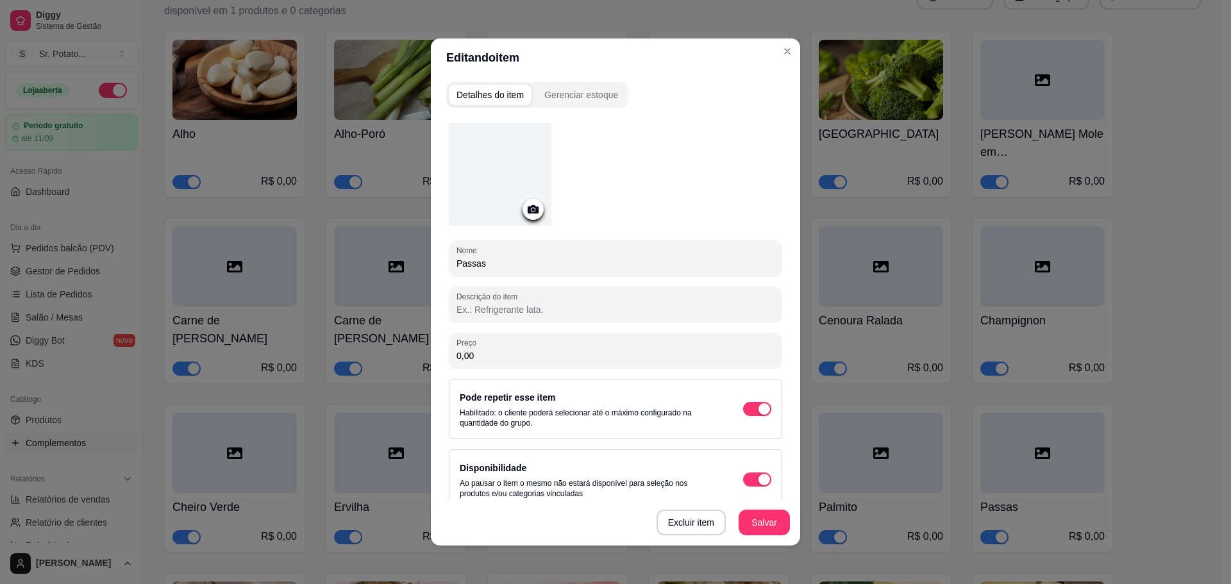
click at [487, 156] on div at bounding box center [500, 174] width 103 height 103
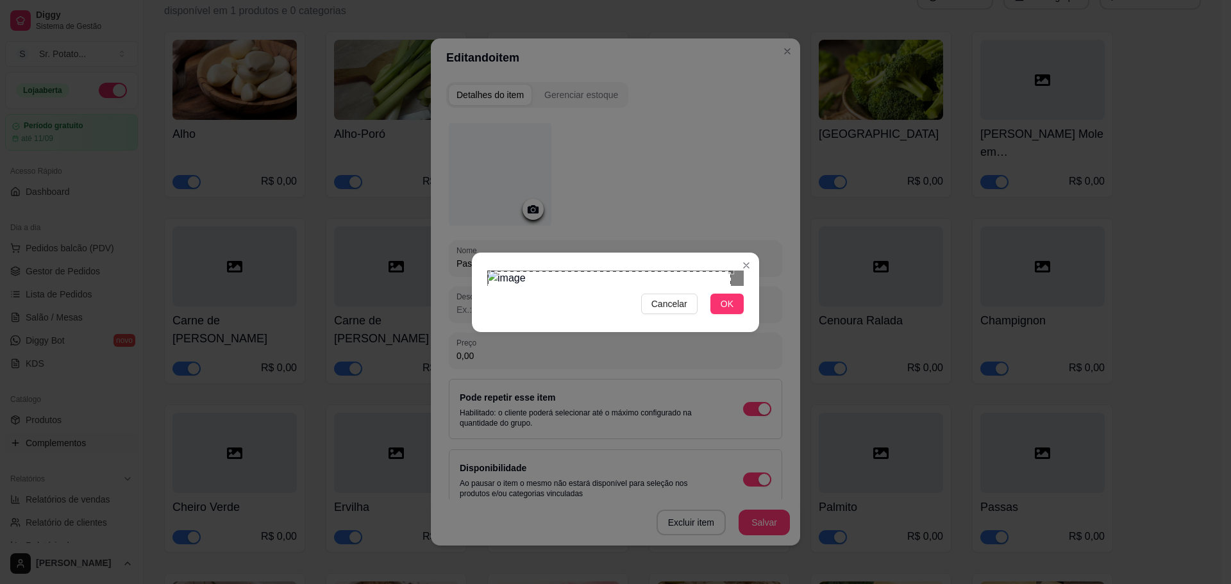
click at [480, 253] on section "Cancelar OK" at bounding box center [615, 293] width 287 height 80
click at [754, 319] on div "Cancelar OK" at bounding box center [615, 292] width 287 height 54
click at [726, 311] on span "OK" at bounding box center [727, 304] width 13 height 14
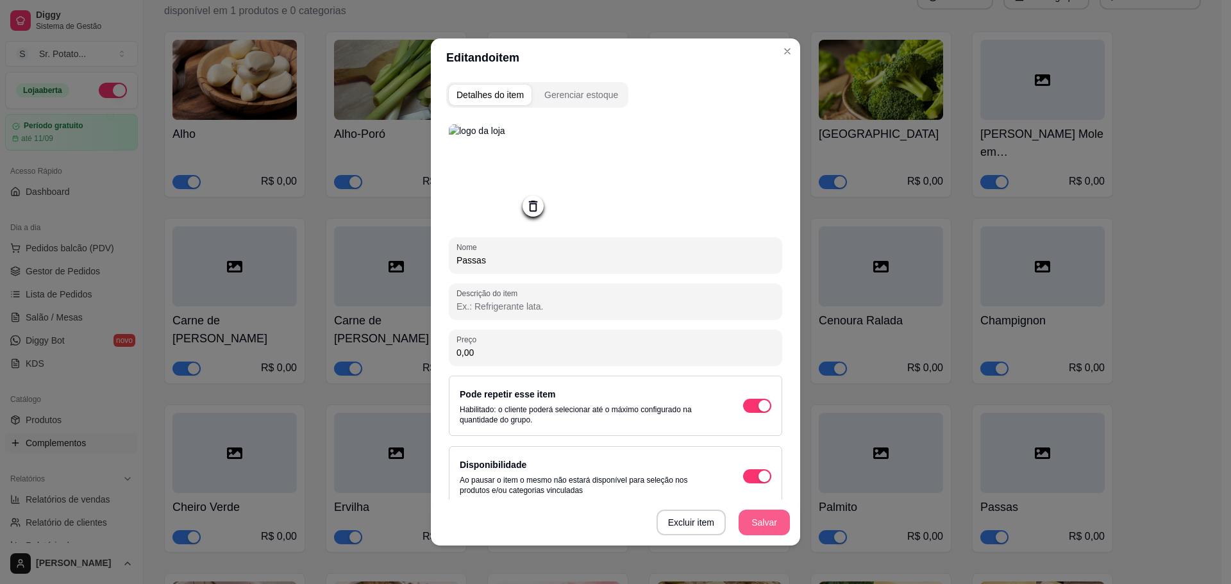
click at [761, 523] on button "Salvar" at bounding box center [764, 523] width 51 height 26
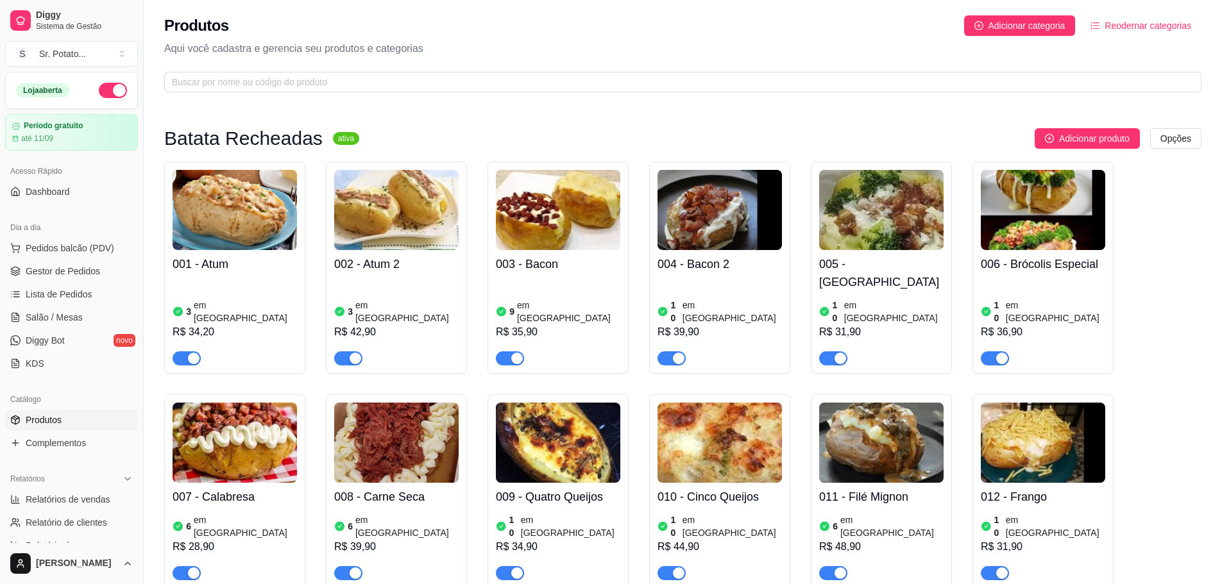
scroll to position [1667, 0]
